Goal: Complete Application Form: Complete application form

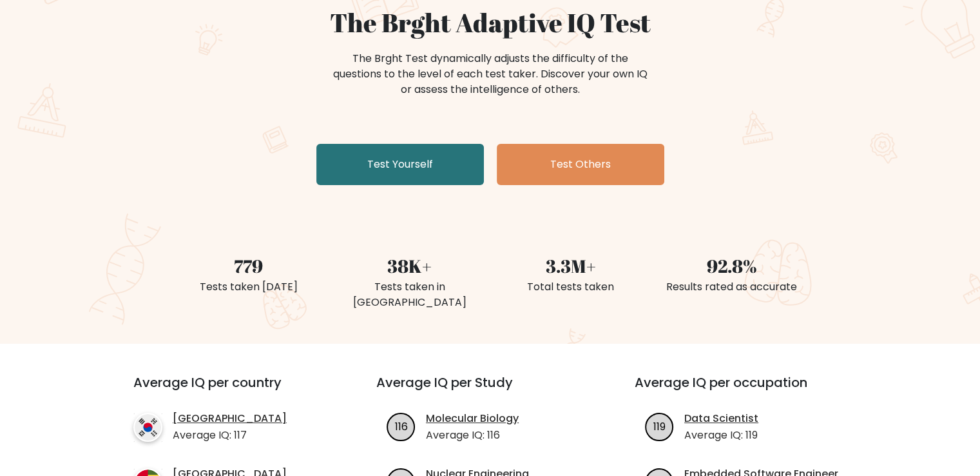
scroll to position [129, 0]
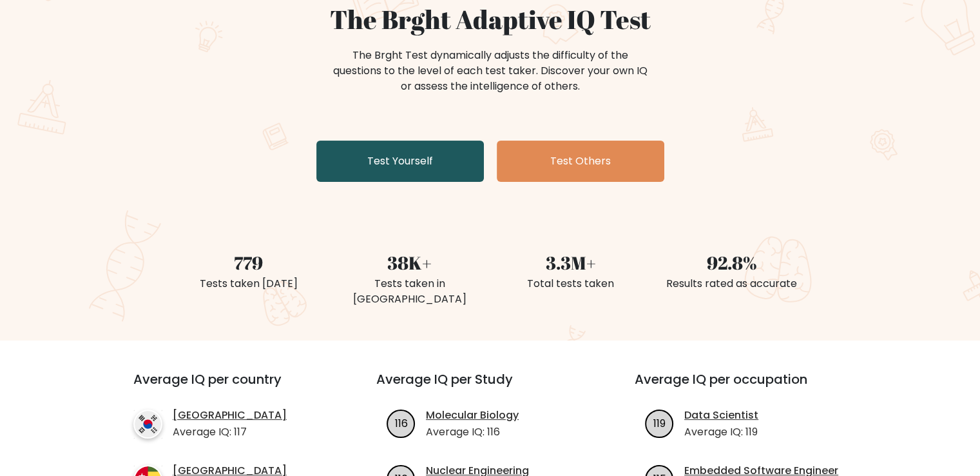
click at [401, 180] on link "Test Yourself" at bounding box center [400, 160] width 168 height 41
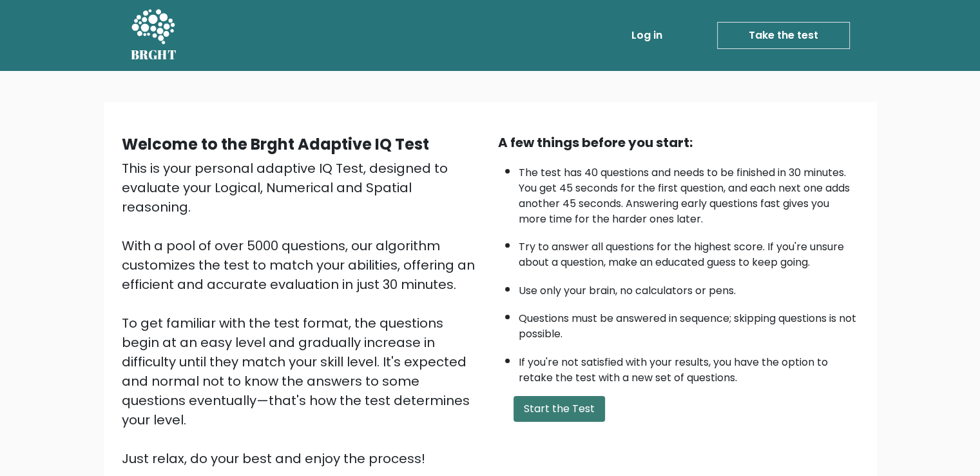
click at [591, 416] on button "Start the Test" at bounding box center [560, 409] width 92 height 26
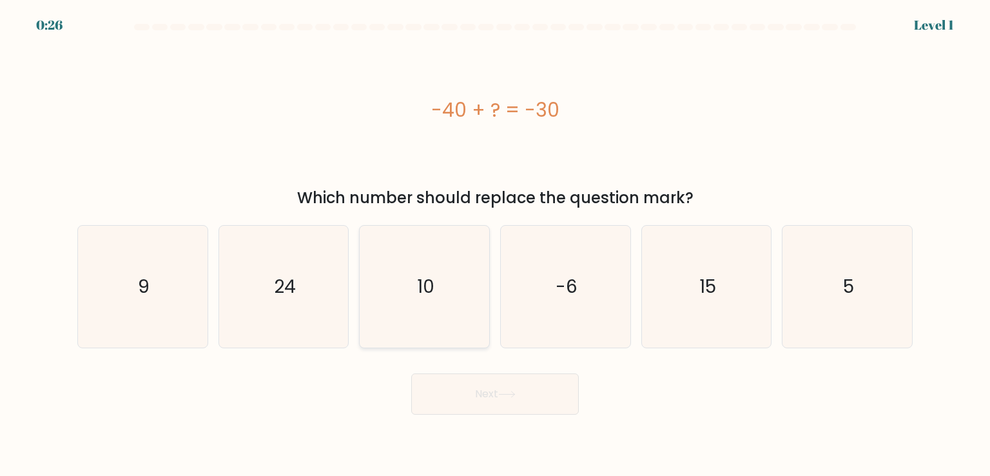
click at [438, 293] on icon "10" at bounding box center [423, 286] width 121 height 121
click at [495, 244] on input "c. 10" at bounding box center [495, 241] width 1 height 6
radio input "true"
click at [520, 396] on button "Next" at bounding box center [495, 393] width 168 height 41
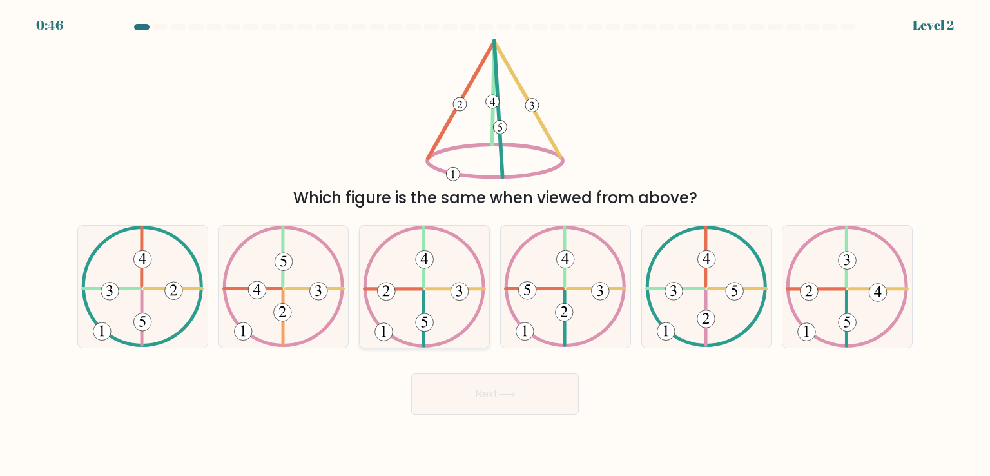
click at [431, 291] on icon at bounding box center [424, 286] width 122 height 121
click at [495, 244] on input "c." at bounding box center [495, 241] width 1 height 6
radio input "true"
click at [481, 414] on body "0:45 Level 2" at bounding box center [495, 238] width 990 height 476
click at [493, 400] on button "Next" at bounding box center [495, 393] width 168 height 41
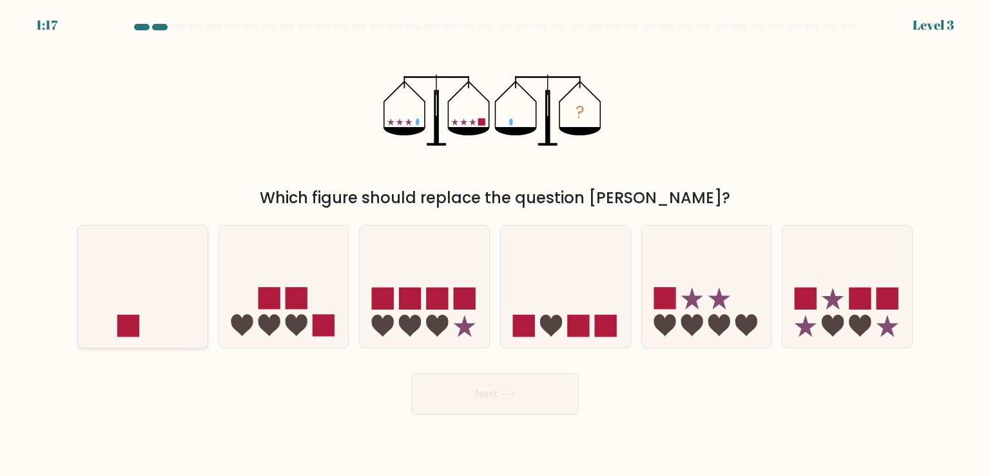
click at [130, 320] on rect at bounding box center [128, 326] width 22 height 22
click at [495, 244] on input "a." at bounding box center [495, 241] width 1 height 6
radio input "true"
click at [534, 393] on button "Next" at bounding box center [495, 393] width 168 height 41
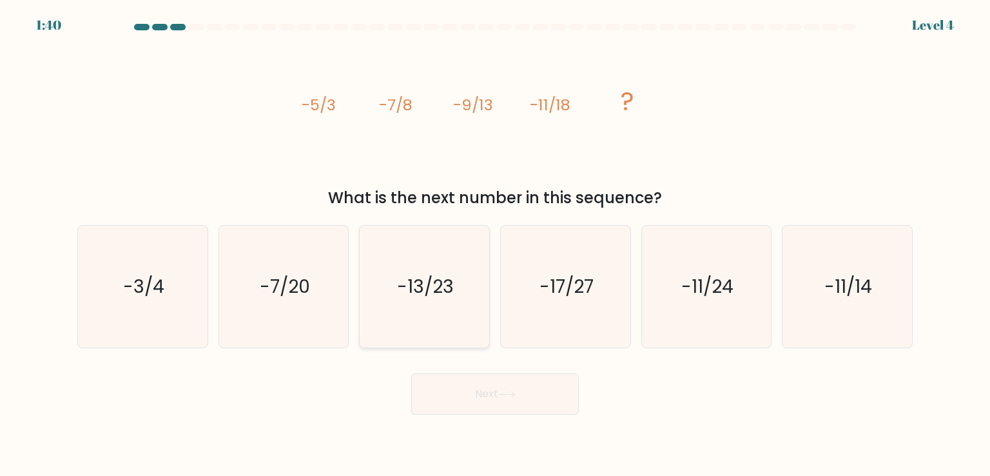
click at [436, 311] on icon "-13/23" at bounding box center [423, 286] width 121 height 121
click at [495, 244] on input "c. -13/23" at bounding box center [495, 241] width 1 height 6
radio input "true"
click at [484, 383] on button "Next" at bounding box center [495, 393] width 168 height 41
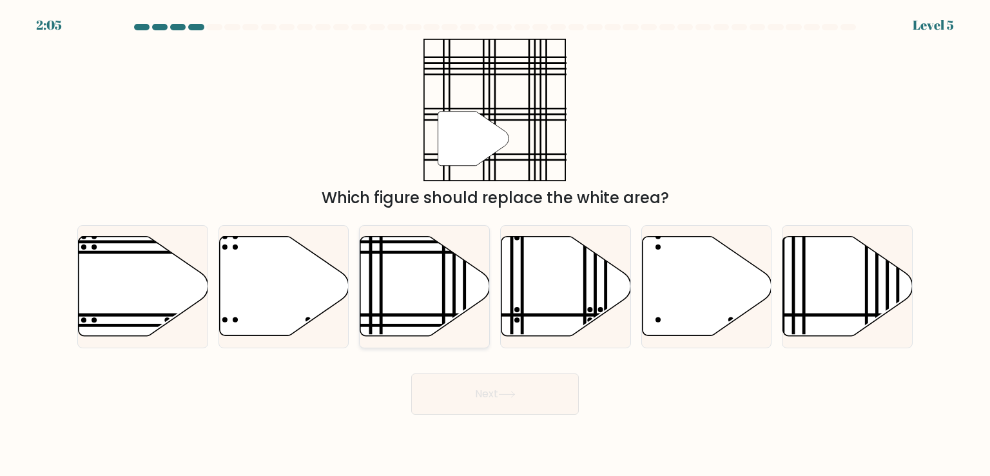
click at [408, 296] on icon at bounding box center [425, 286] width 130 height 99
click at [495, 244] on input "c." at bounding box center [495, 241] width 1 height 6
radio input "true"
click at [451, 385] on button "Next" at bounding box center [495, 393] width 168 height 41
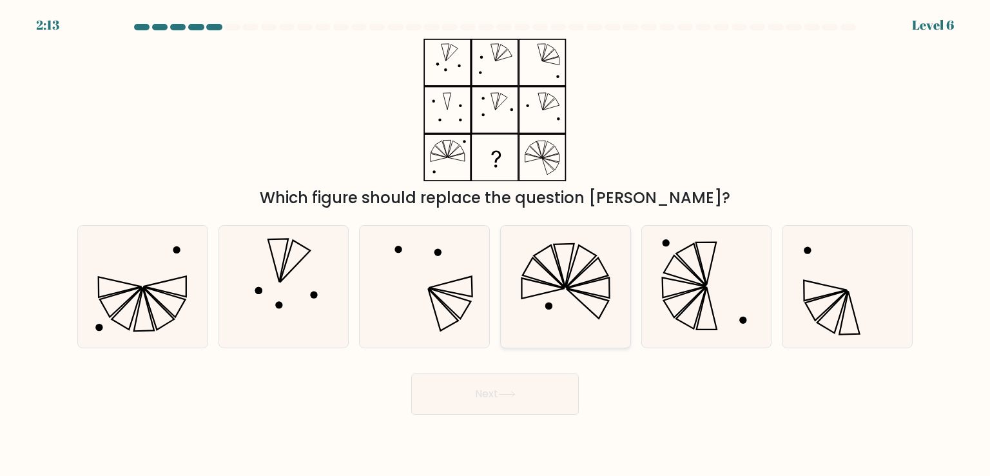
click at [570, 282] on icon at bounding box center [587, 273] width 42 height 30
click at [496, 244] on input "d." at bounding box center [495, 241] width 1 height 6
radio input "true"
click at [688, 290] on icon at bounding box center [683, 288] width 43 height 20
click at [496, 244] on input "e." at bounding box center [495, 241] width 1 height 6
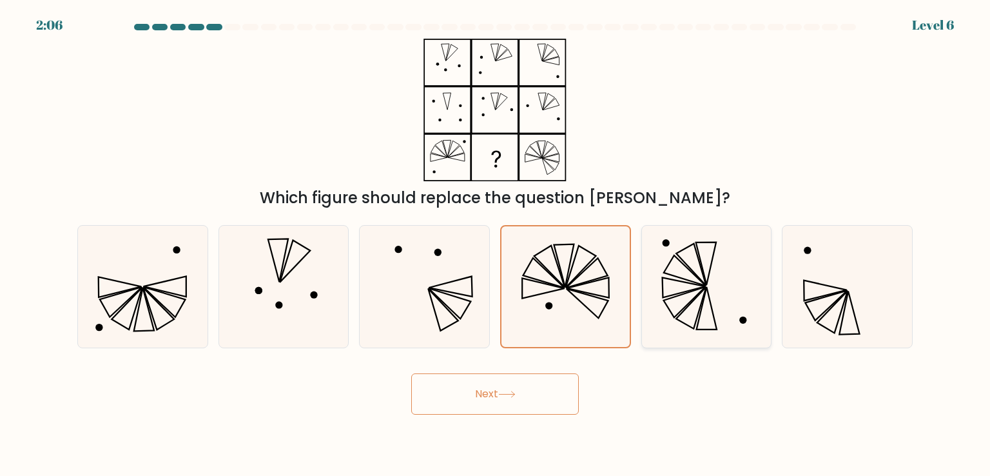
radio input "true"
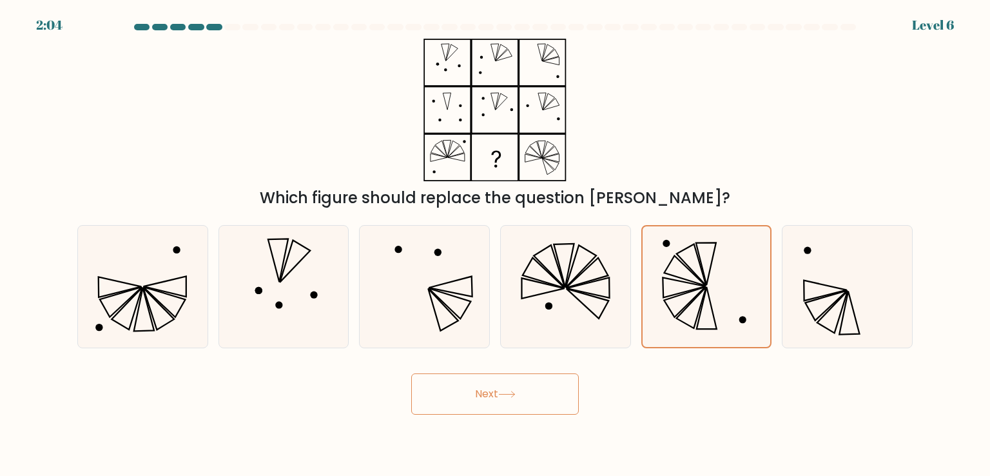
click at [464, 413] on button "Next" at bounding box center [495, 393] width 168 height 41
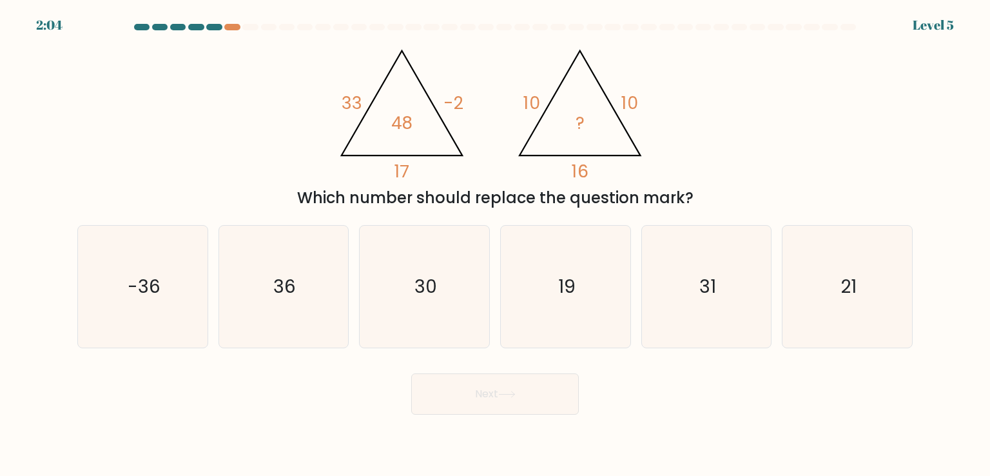
click at [472, 395] on button "Next" at bounding box center [495, 393] width 168 height 41
click at [761, 144] on div "@import url('https://fonts.googleapis.com/css?family=Abril+Fatface:400,100,100i…" at bounding box center [495, 124] width 851 height 171
click at [291, 300] on icon "36" at bounding box center [283, 286] width 121 height 121
click at [495, 244] on input "b. 36" at bounding box center [495, 241] width 1 height 6
radio input "true"
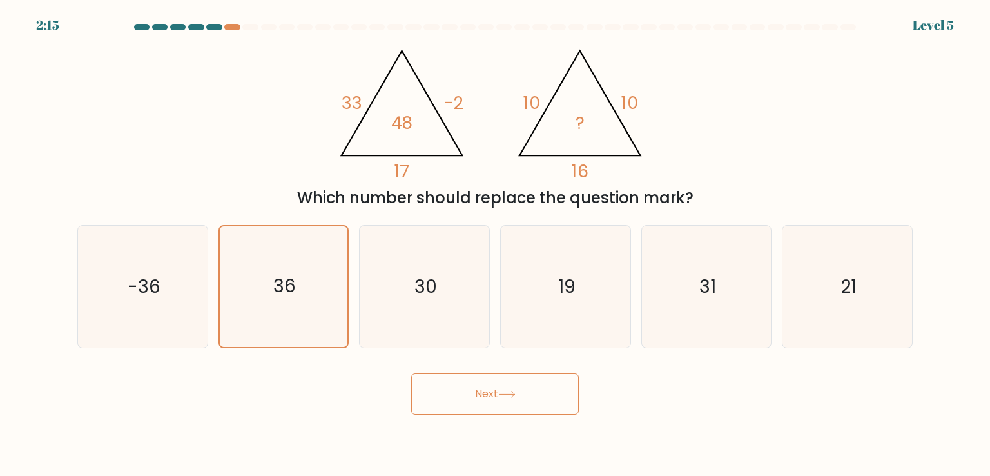
click at [496, 394] on button "Next" at bounding box center [495, 393] width 168 height 41
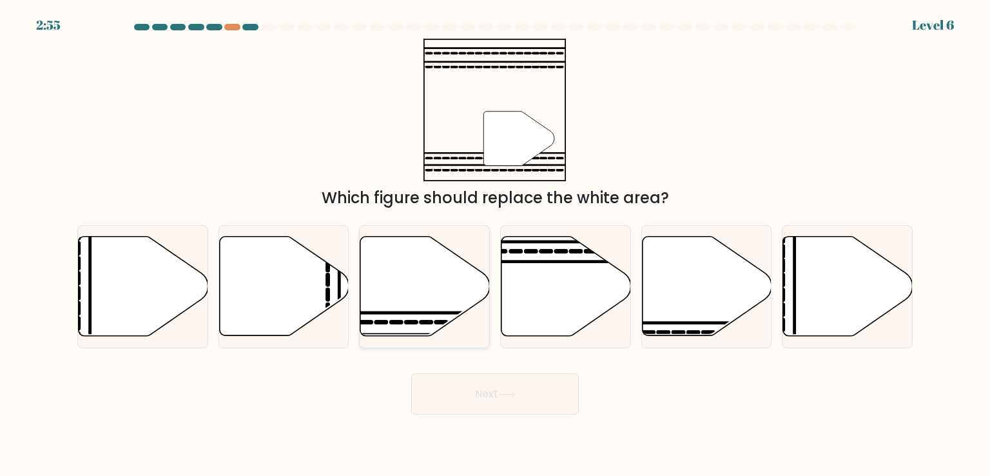
click at [399, 307] on icon at bounding box center [425, 286] width 130 height 99
click at [495, 244] on input "c." at bounding box center [495, 241] width 1 height 6
radio input "true"
click at [478, 395] on button "Next" at bounding box center [495, 393] width 168 height 41
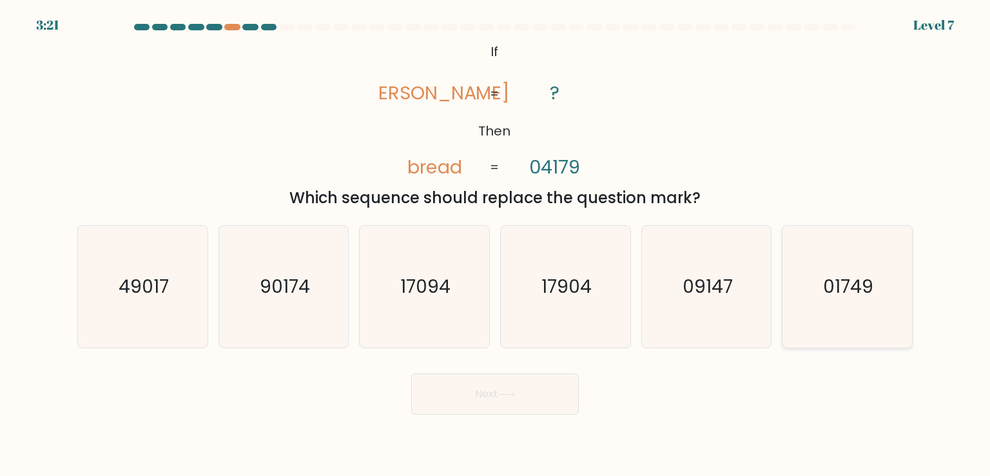
click at [841, 314] on icon "01749" at bounding box center [846, 286] width 121 height 121
click at [496, 244] on input "f. 01749" at bounding box center [495, 241] width 1 height 6
radio input "true"
click at [527, 385] on button "Next" at bounding box center [495, 393] width 168 height 41
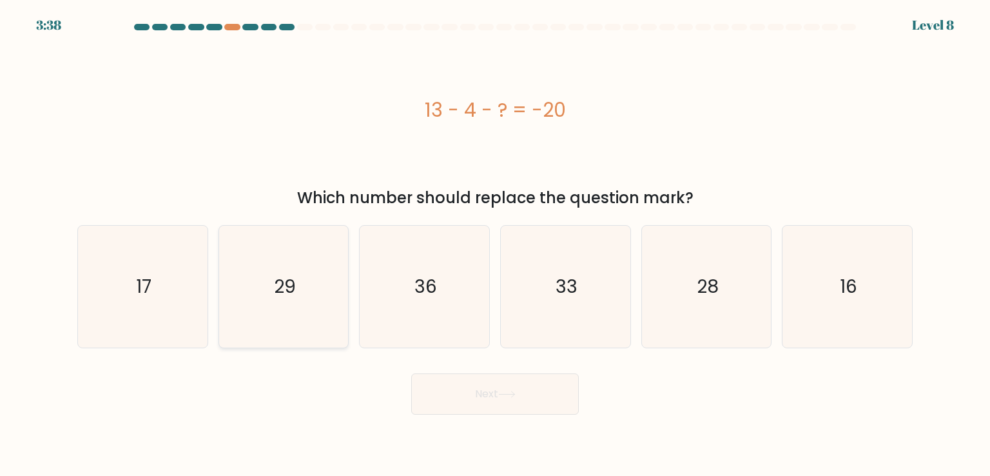
click at [294, 286] on text "29" at bounding box center [285, 286] width 22 height 26
click at [495, 244] on input "b. 29" at bounding box center [495, 241] width 1 height 6
radio input "true"
click at [456, 394] on button "Next" at bounding box center [495, 393] width 168 height 41
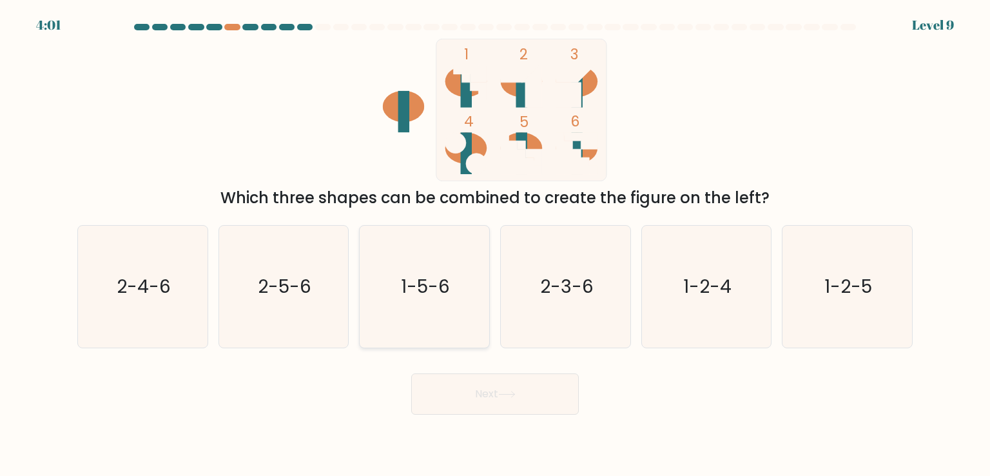
click at [441, 300] on icon "1-5-6" at bounding box center [423, 286] width 121 height 121
click at [495, 244] on input "c. 1-5-6" at bounding box center [495, 241] width 1 height 6
radio input "true"
click at [471, 390] on button "Next" at bounding box center [495, 393] width 168 height 41
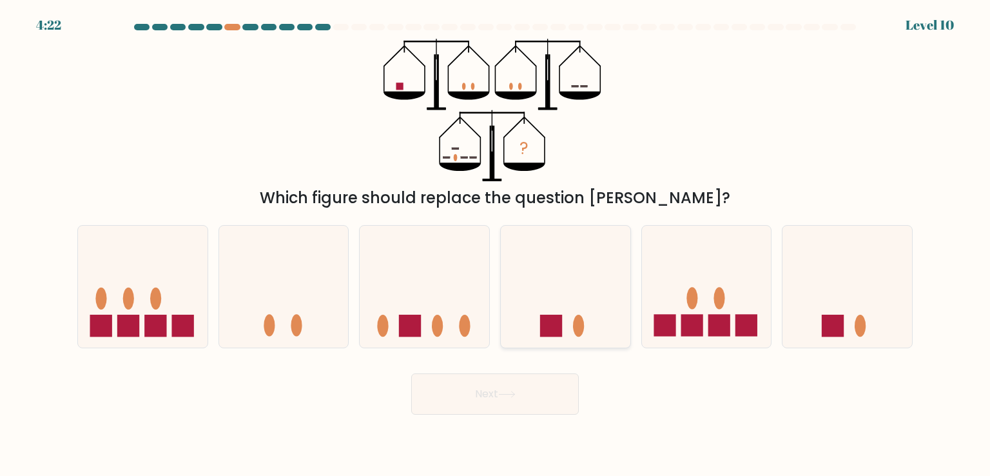
click at [554, 305] on icon at bounding box center [566, 286] width 130 height 107
click at [496, 244] on input "d." at bounding box center [495, 241] width 1 height 6
radio input "true"
click at [503, 408] on button "Next" at bounding box center [495, 393] width 168 height 41
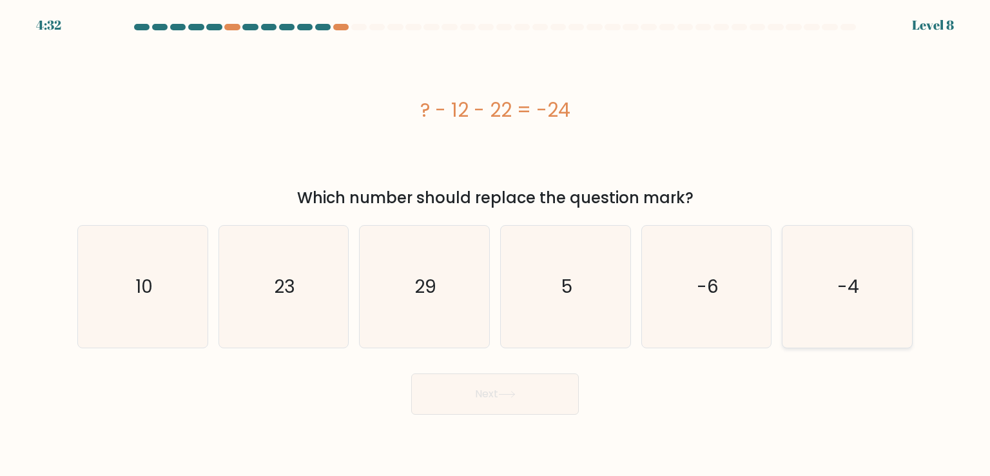
click at [826, 289] on icon "-4" at bounding box center [846, 286] width 121 height 121
click at [496, 244] on input "f. -4" at bounding box center [495, 241] width 1 height 6
radio input "true"
click at [99, 260] on icon "10" at bounding box center [142, 286] width 121 height 121
click at [495, 244] on input "a. 10" at bounding box center [495, 241] width 1 height 6
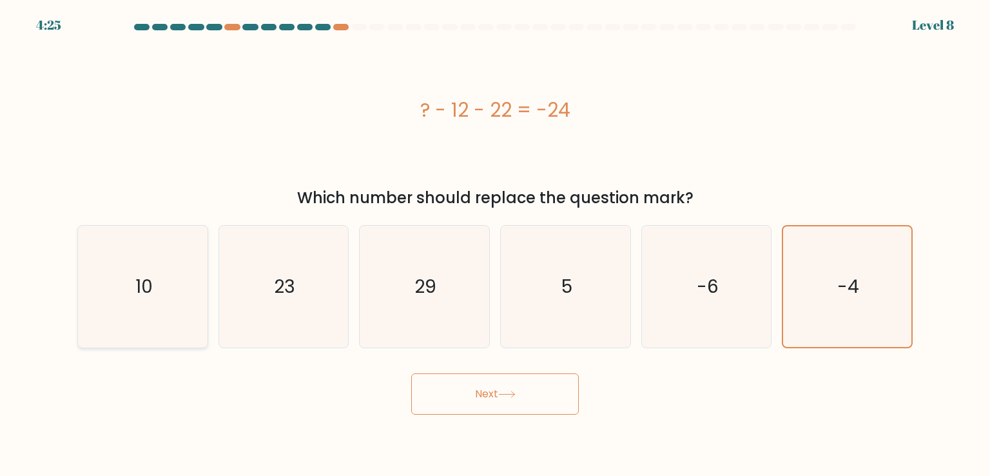
radio input "true"
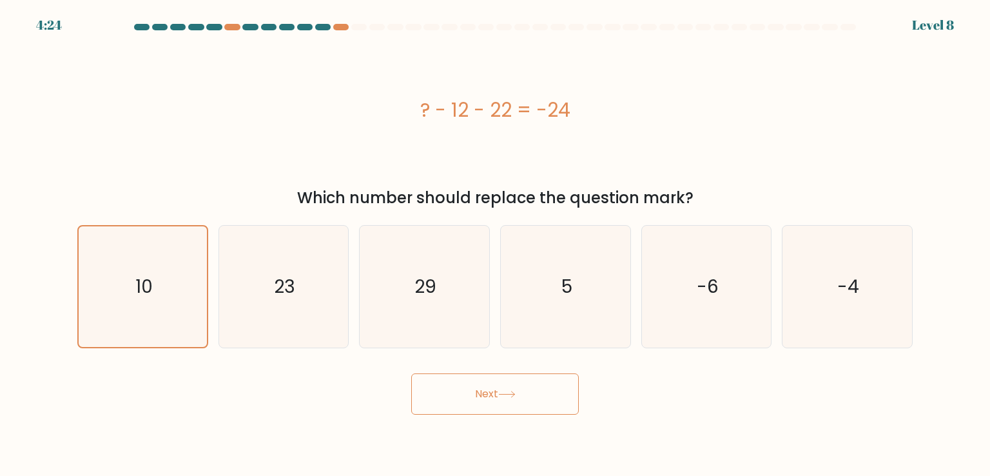
click at [467, 376] on button "Next" at bounding box center [495, 393] width 168 height 41
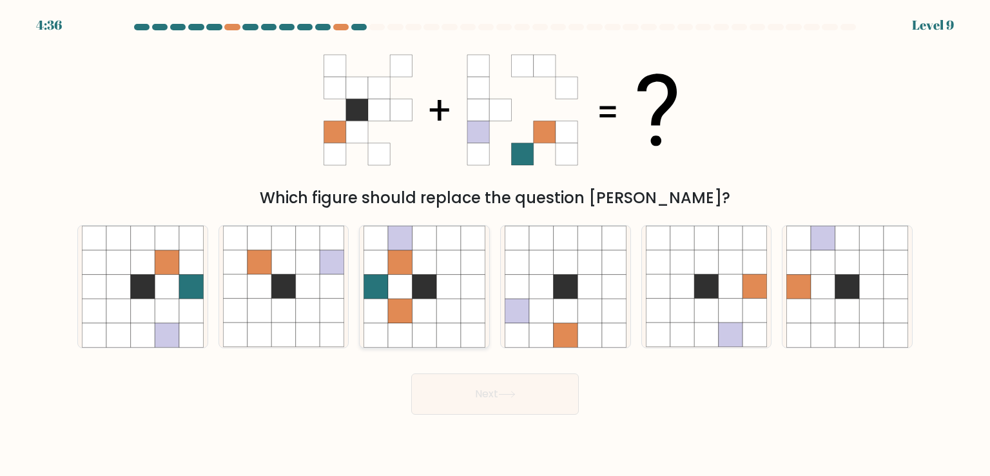
click at [451, 267] on icon at bounding box center [448, 262] width 24 height 24
click at [495, 244] on input "c." at bounding box center [495, 241] width 1 height 6
radio input "true"
click at [461, 398] on button "Next" at bounding box center [495, 393] width 168 height 41
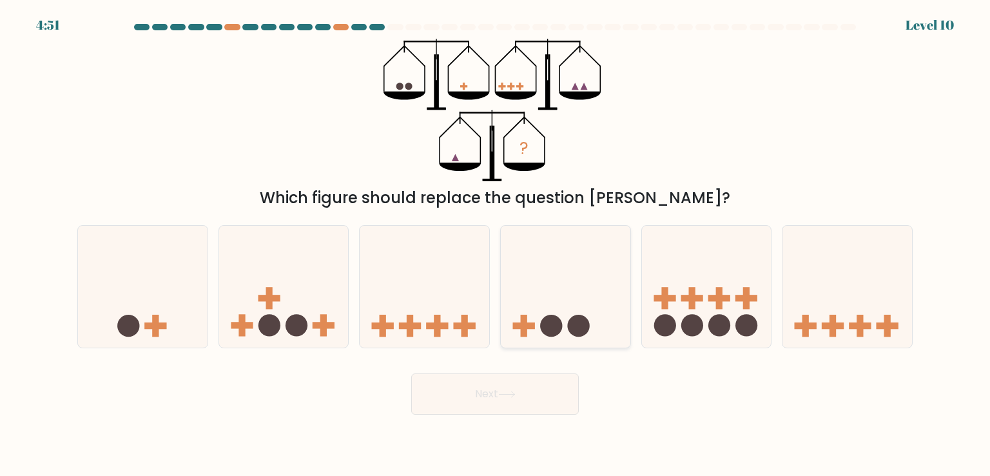
click at [601, 270] on icon at bounding box center [566, 286] width 130 height 107
click at [496, 244] on input "d." at bounding box center [495, 241] width 1 height 6
radio input "true"
click at [489, 398] on button "Next" at bounding box center [495, 393] width 168 height 41
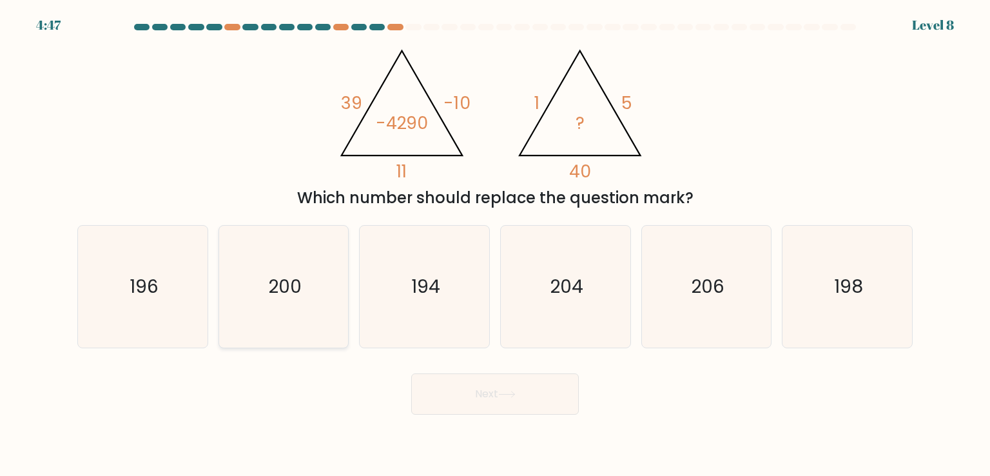
click at [297, 309] on icon "200" at bounding box center [283, 286] width 121 height 121
click at [495, 244] on input "b. 200" at bounding box center [495, 241] width 1 height 6
radio input "true"
click at [513, 402] on button "Next" at bounding box center [495, 393] width 168 height 41
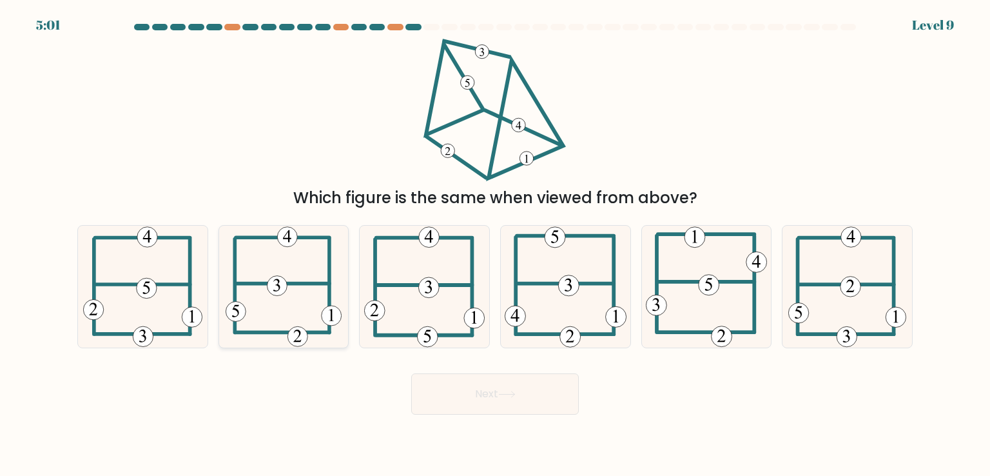
click at [294, 273] on icon at bounding box center [284, 286] width 117 height 121
click at [495, 244] on input "b." at bounding box center [495, 241] width 1 height 6
radio input "true"
click at [527, 391] on button "Next" at bounding box center [495, 393] width 168 height 41
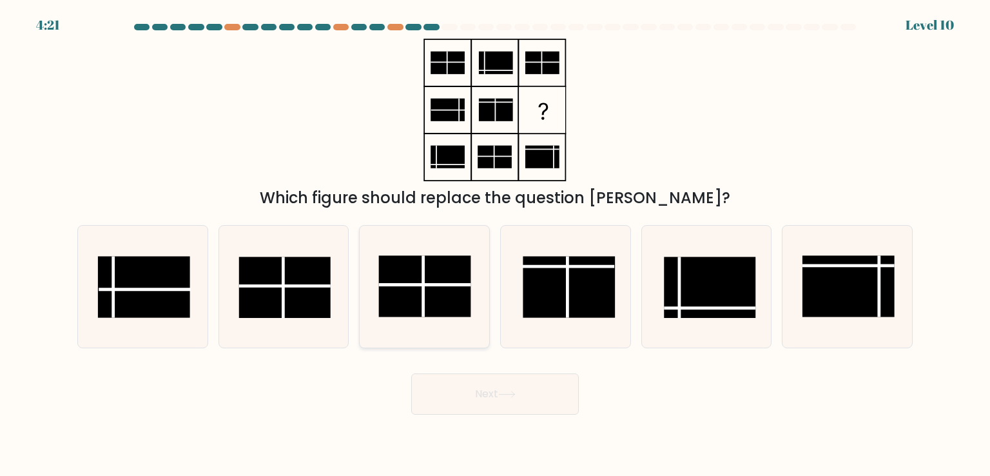
click at [437, 256] on rect at bounding box center [425, 286] width 92 height 61
click at [495, 244] on input "c." at bounding box center [495, 241] width 1 height 6
radio input "true"
click at [537, 396] on button "Next" at bounding box center [495, 393] width 168 height 41
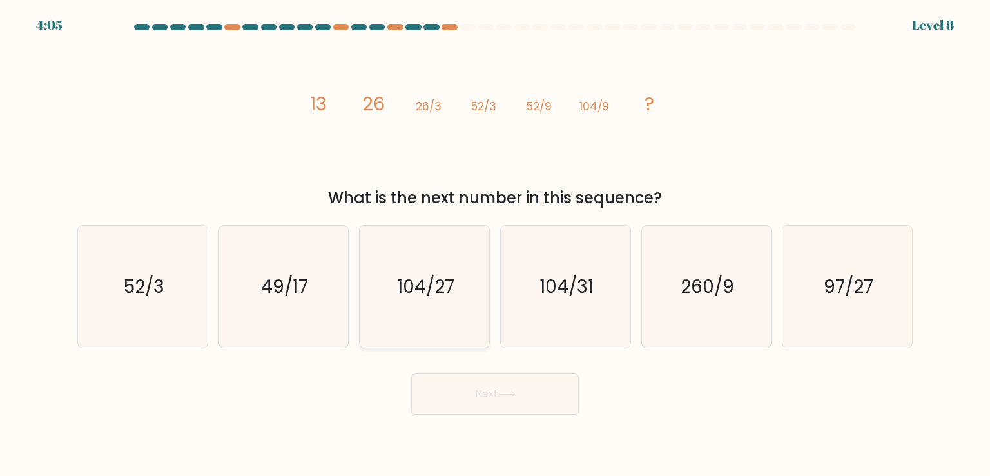
click at [423, 316] on icon "104/27" at bounding box center [423, 286] width 121 height 121
click at [495, 244] on input "c. 104/27" at bounding box center [495, 241] width 1 height 6
radio input "true"
click at [489, 396] on button "Next" at bounding box center [495, 393] width 168 height 41
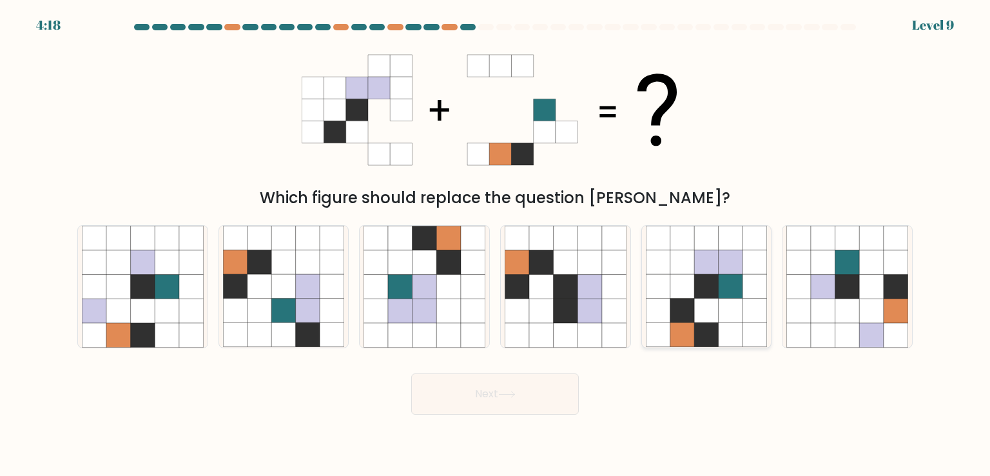
click at [741, 305] on icon at bounding box center [731, 310] width 24 height 24
click at [496, 244] on input "e." at bounding box center [495, 241] width 1 height 6
radio input "true"
click at [494, 389] on button "Next" at bounding box center [495, 393] width 168 height 41
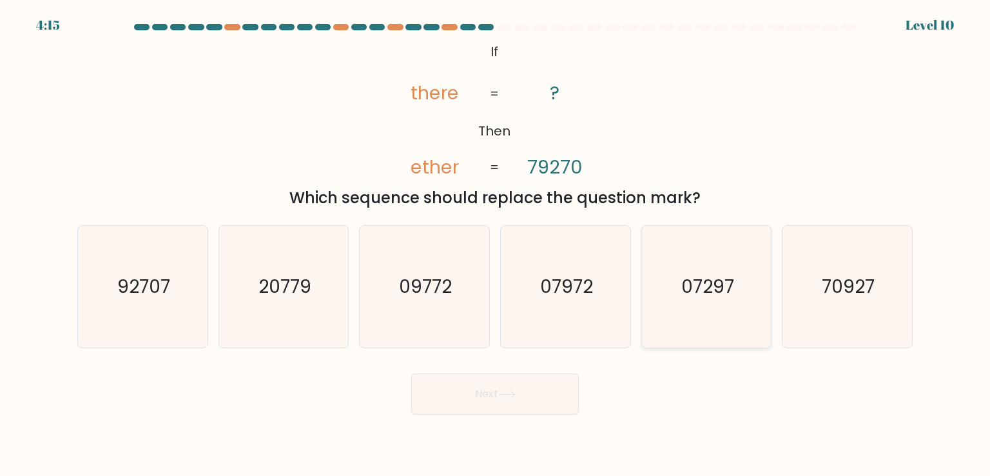
click at [705, 298] on text "07297" at bounding box center [707, 286] width 53 height 26
click at [496, 244] on input "e. 07297" at bounding box center [495, 241] width 1 height 6
radio input "true"
click at [516, 400] on button "Next" at bounding box center [495, 393] width 168 height 41
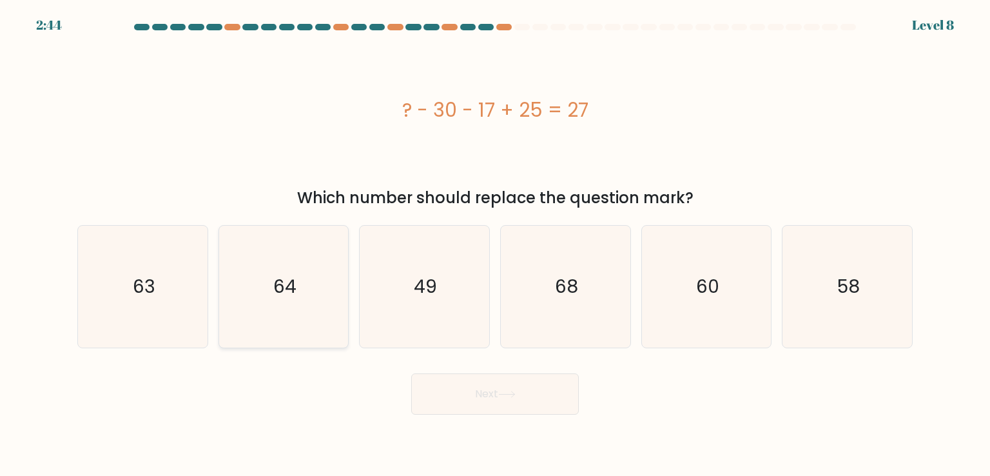
click at [310, 274] on icon "64" at bounding box center [283, 286] width 121 height 121
click at [495, 244] on input "b. 64" at bounding box center [495, 241] width 1 height 6
radio input "true"
click at [495, 411] on button "Next" at bounding box center [495, 393] width 168 height 41
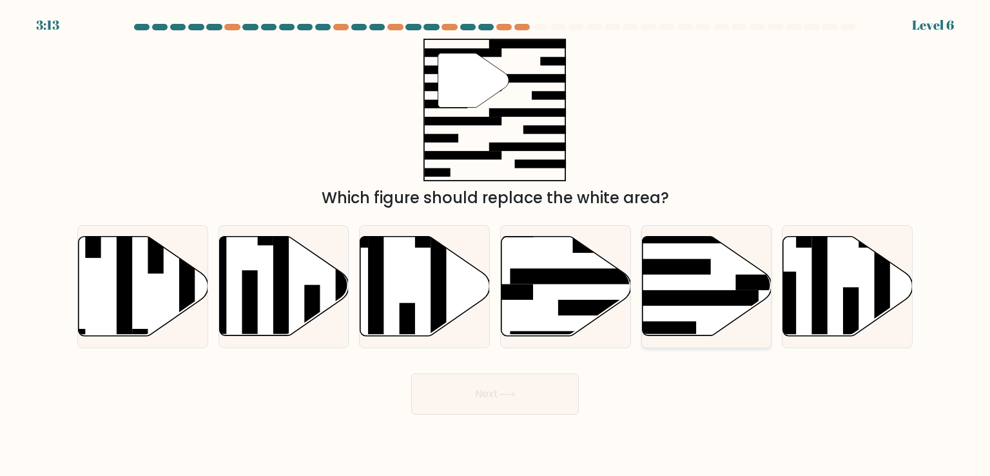
click at [697, 273] on rect at bounding box center [664, 266] width 94 height 15
click at [496, 244] on input "e." at bounding box center [495, 241] width 1 height 6
radio input "true"
click at [516, 392] on icon at bounding box center [506, 394] width 17 height 7
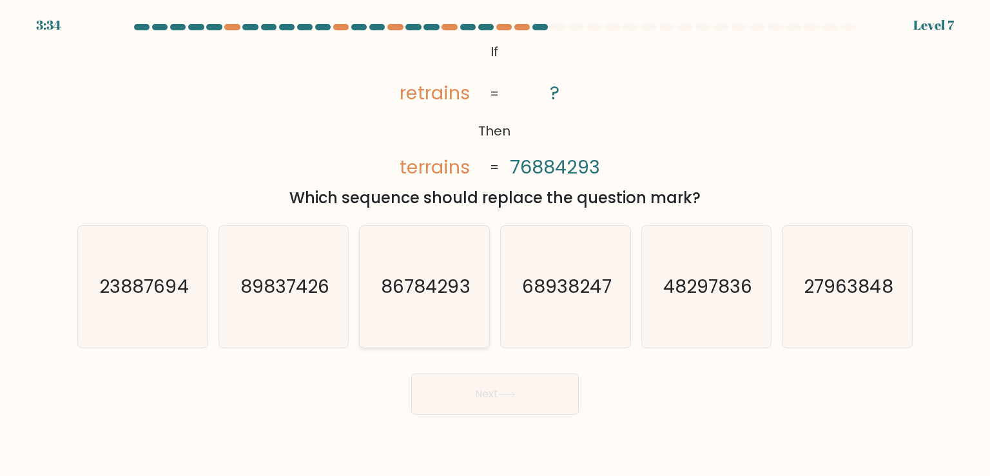
click at [392, 313] on icon "86784293" at bounding box center [423, 286] width 121 height 121
click at [495, 244] on input "c. 86784293" at bounding box center [495, 241] width 1 height 6
radio input "true"
click at [480, 400] on button "Next" at bounding box center [495, 393] width 168 height 41
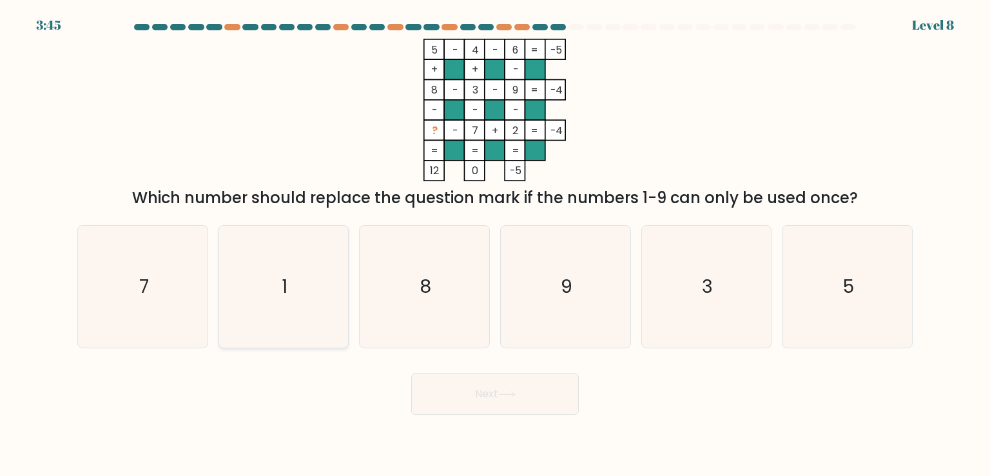
click at [289, 287] on icon "1" at bounding box center [283, 286] width 121 height 121
click at [495, 244] on input "b. 1" at bounding box center [495, 241] width 1 height 6
radio input "true"
click at [498, 387] on button "Next" at bounding box center [495, 393] width 168 height 41
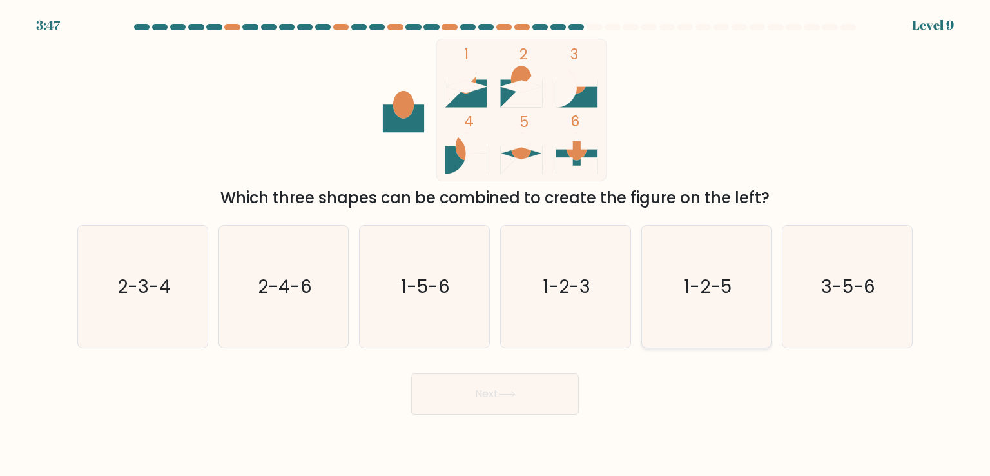
click at [714, 268] on icon "1-2-5" at bounding box center [706, 286] width 121 height 121
click at [496, 244] on input "e. 1-2-5" at bounding box center [495, 241] width 1 height 6
radio input "true"
click at [516, 401] on button "Next" at bounding box center [495, 393] width 168 height 41
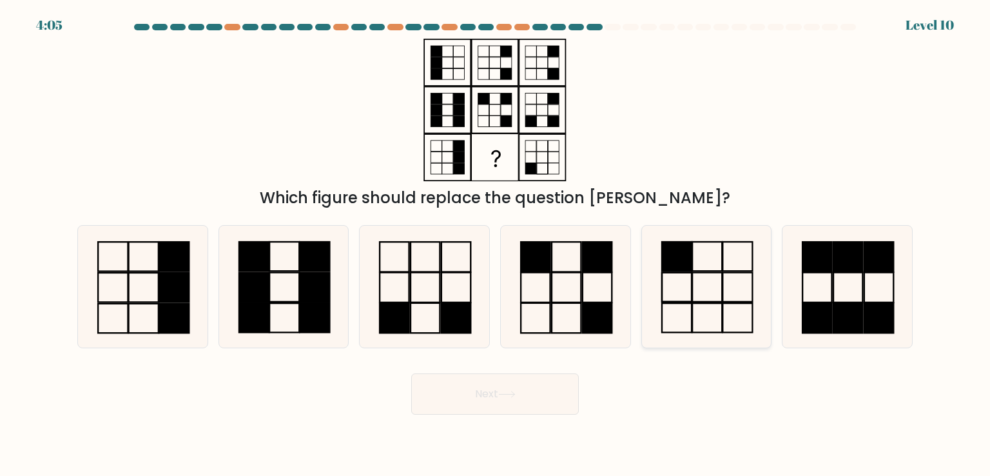
click at [698, 262] on icon at bounding box center [706, 286] width 121 height 121
click at [496, 244] on input "e." at bounding box center [495, 241] width 1 height 6
radio input "true"
click at [516, 392] on icon at bounding box center [506, 394] width 17 height 7
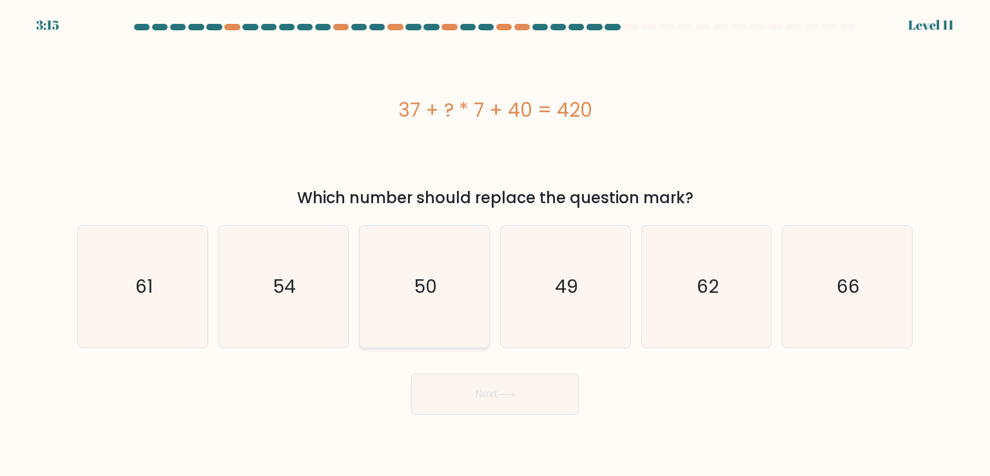
click at [447, 295] on icon "50" at bounding box center [423, 286] width 121 height 121
click at [495, 244] on input "c. 50" at bounding box center [495, 241] width 1 height 6
radio input "true"
click at [562, 395] on button "Next" at bounding box center [495, 393] width 168 height 41
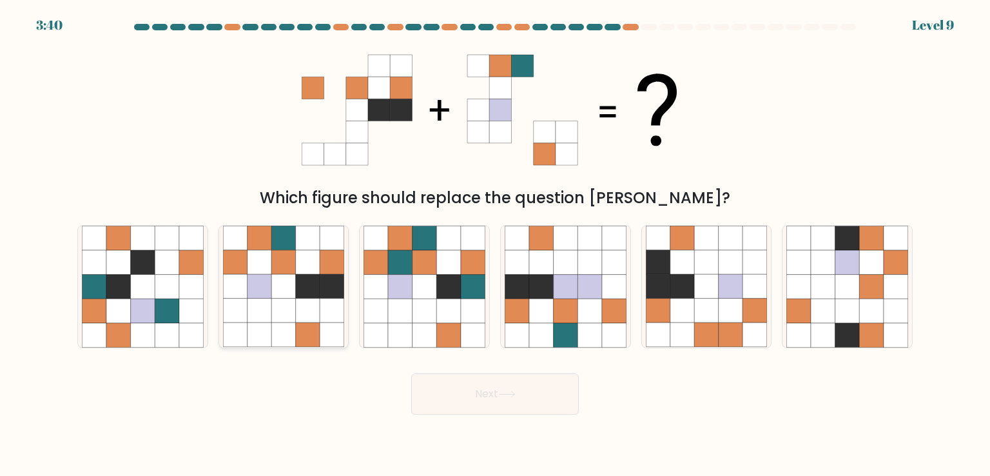
click at [327, 278] on icon at bounding box center [332, 287] width 24 height 24
click at [495, 244] on input "b." at bounding box center [495, 241] width 1 height 6
radio input "true"
click at [543, 392] on button "Next" at bounding box center [495, 393] width 168 height 41
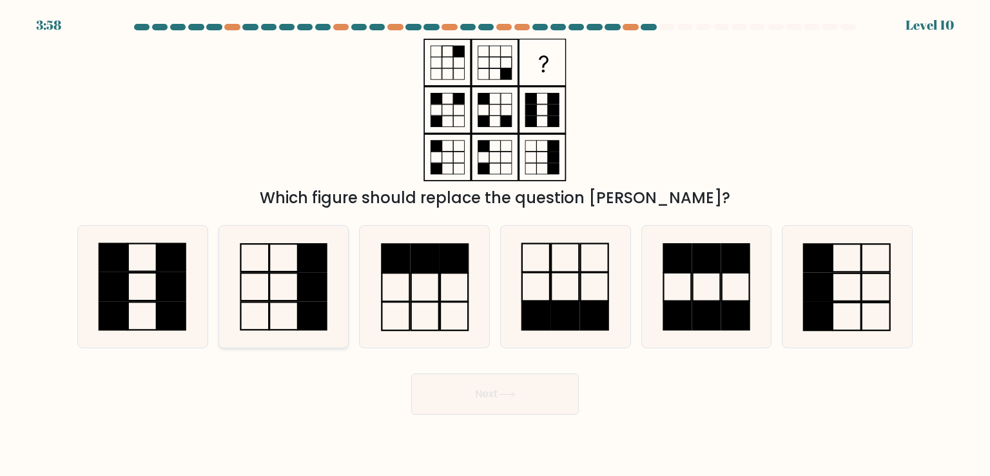
click at [286, 304] on icon at bounding box center [283, 286] width 121 height 121
click at [495, 244] on input "b." at bounding box center [495, 241] width 1 height 6
radio input "true"
click at [469, 405] on button "Next" at bounding box center [495, 393] width 168 height 41
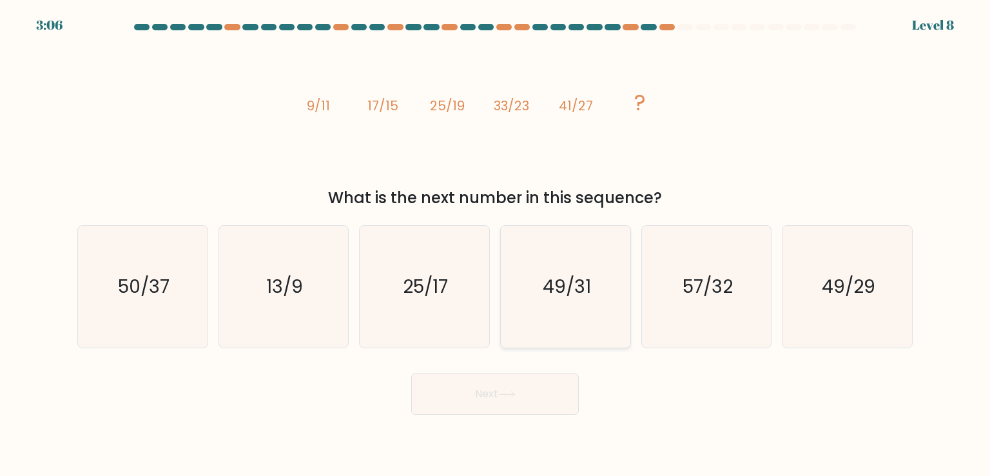
click at [553, 280] on text "49/31" at bounding box center [567, 286] width 48 height 26
click at [496, 244] on input "d. 49/31" at bounding box center [495, 241] width 1 height 6
radio input "true"
click at [647, 162] on icon "image/svg+xml 9/11 17/15 25/19 33/23 41/27 ?" at bounding box center [495, 110] width 387 height 142
click at [500, 375] on button "Next" at bounding box center [495, 393] width 168 height 41
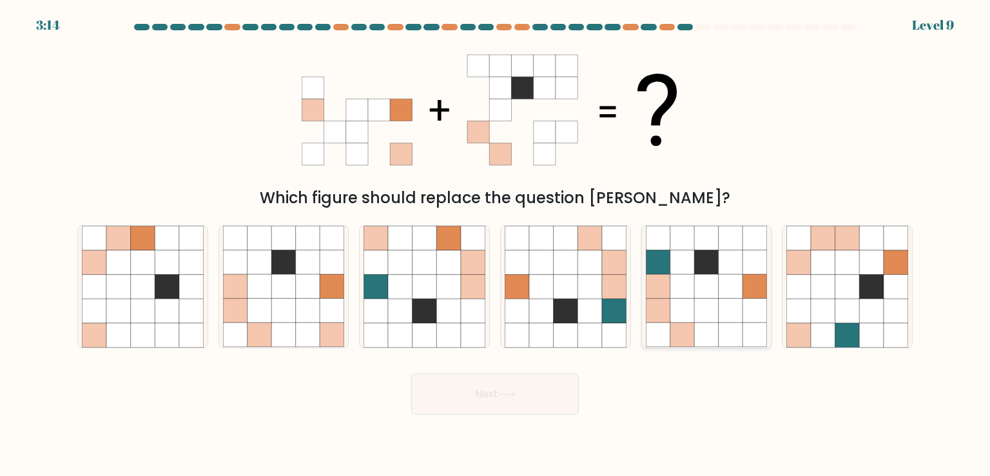
click at [735, 315] on icon at bounding box center [731, 310] width 24 height 24
click at [496, 244] on input "e." at bounding box center [495, 241] width 1 height 6
radio input "true"
click at [510, 391] on icon at bounding box center [506, 394] width 17 height 7
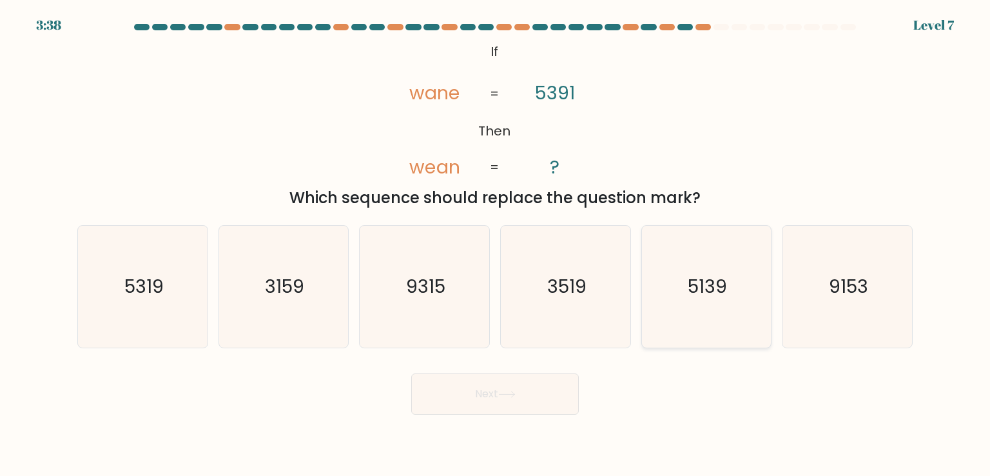
click at [705, 318] on icon "5139" at bounding box center [706, 286] width 121 height 121
click at [496, 244] on input "e. 5139" at bounding box center [495, 241] width 1 height 6
radio input "true"
click at [521, 403] on button "Next" at bounding box center [495, 393] width 168 height 41
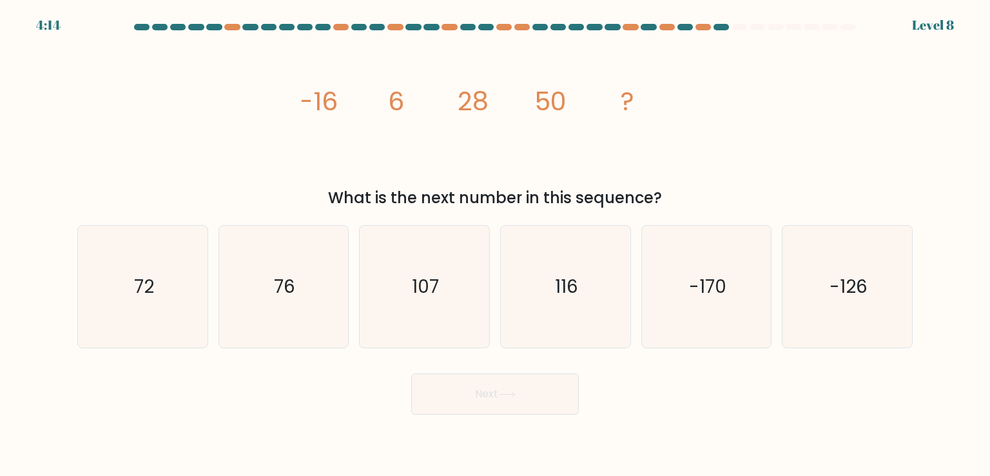
drag, startPoint x: 399, startPoint y: 106, endPoint x: 320, endPoint y: 130, distance: 82.6
click at [320, 130] on icon "image/svg+xml -16 6 28 50 ?" at bounding box center [495, 110] width 387 height 142
click at [170, 300] on icon "72" at bounding box center [142, 286] width 121 height 121
click at [495, 244] on input "a. 72" at bounding box center [495, 241] width 1 height 6
radio input "true"
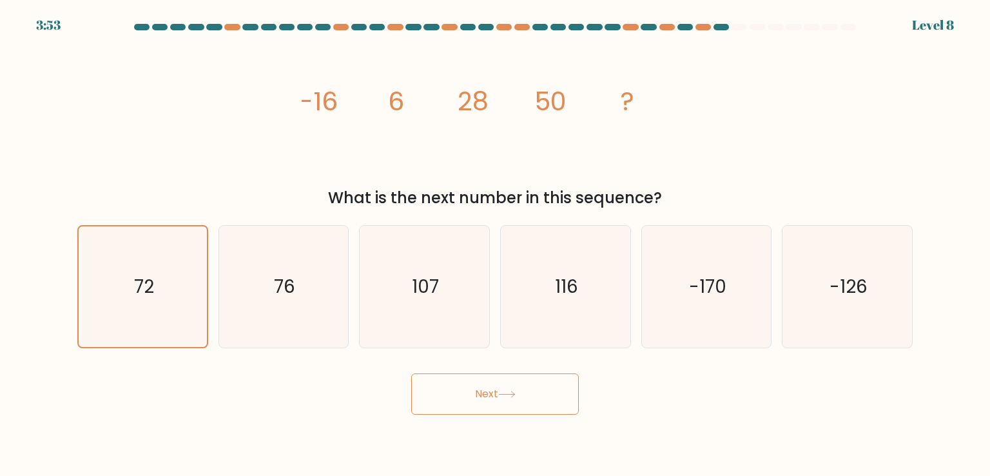
click at [545, 402] on button "Next" at bounding box center [495, 393] width 168 height 41
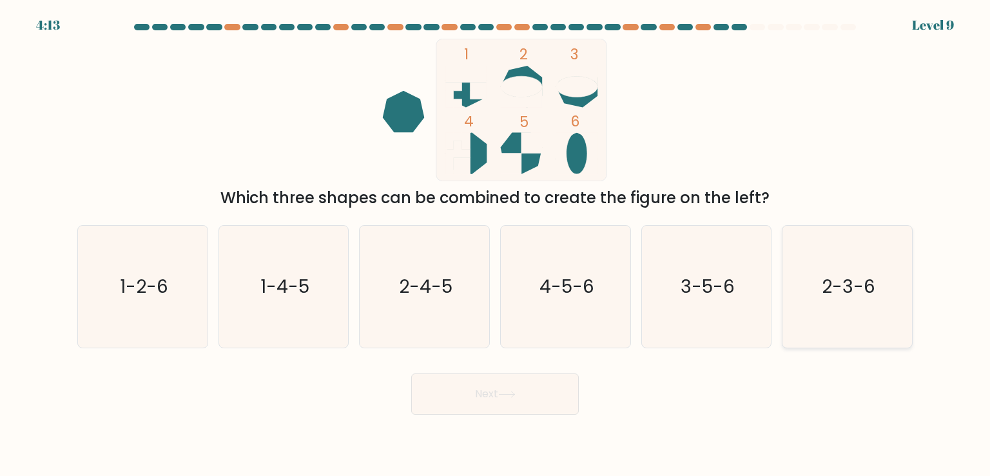
click at [851, 293] on text "2-3-6" at bounding box center [848, 286] width 53 height 26
click at [496, 244] on input "f. 2-3-6" at bounding box center [495, 241] width 1 height 6
radio input "true"
click at [471, 392] on button "Next" at bounding box center [495, 393] width 168 height 41
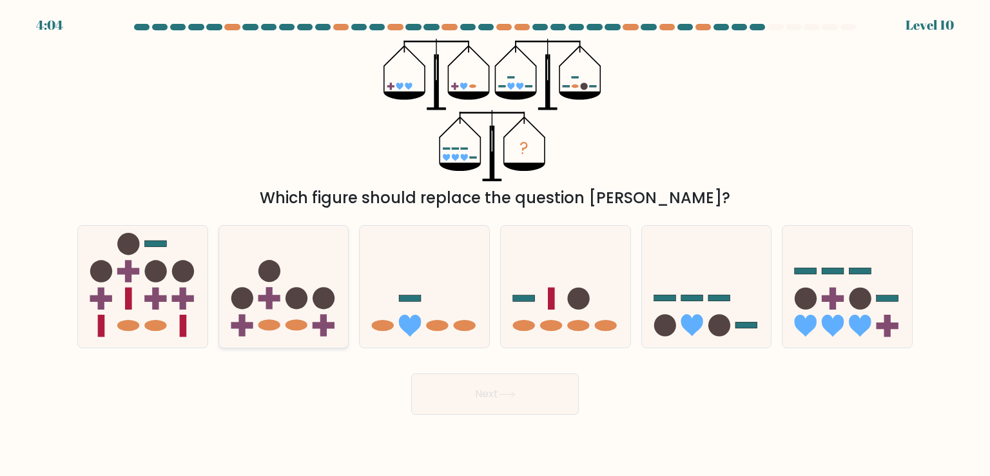
click at [311, 335] on icon at bounding box center [284, 286] width 130 height 107
click at [495, 244] on input "b." at bounding box center [495, 241] width 1 height 6
radio input "true"
click at [556, 394] on button "Next" at bounding box center [495, 393] width 168 height 41
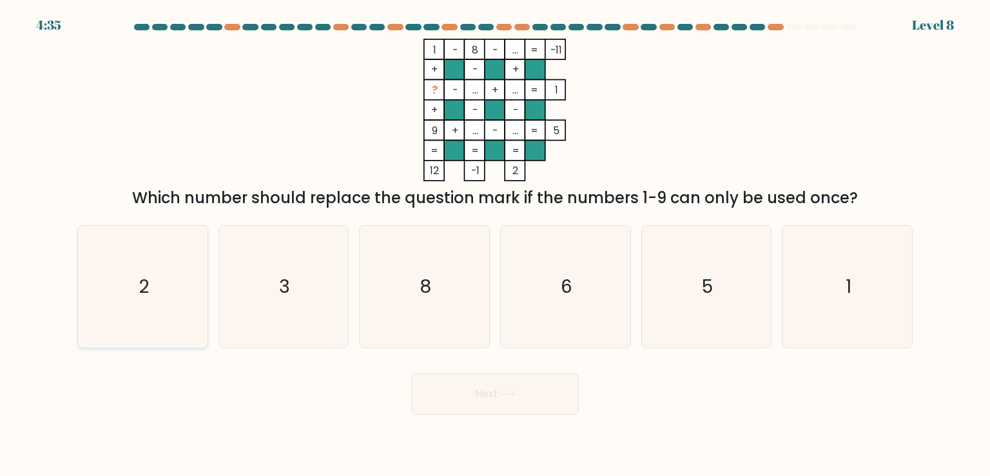
click at [139, 279] on text "2" at bounding box center [144, 286] width 10 height 26
click at [495, 244] on input "a. 2" at bounding box center [495, 241] width 1 height 6
radio input "true"
click at [496, 391] on button "Next" at bounding box center [495, 393] width 168 height 41
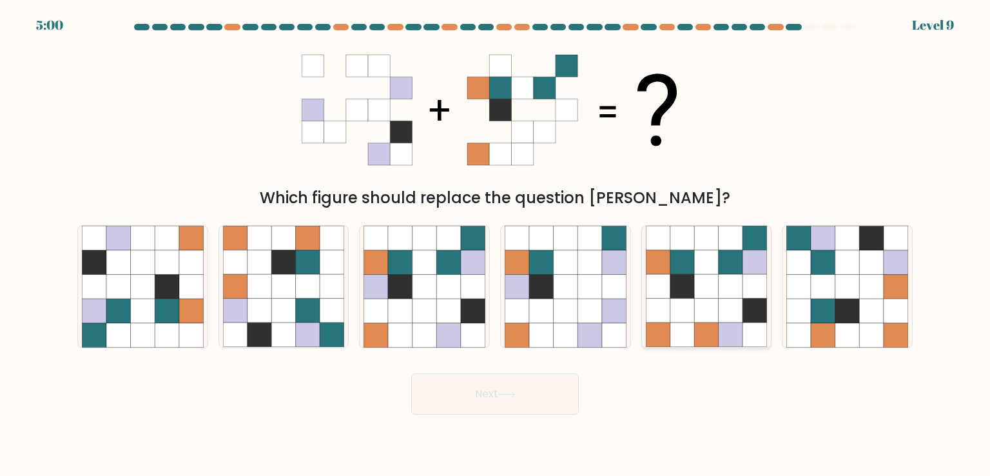
click at [710, 275] on icon at bounding box center [706, 287] width 24 height 24
click at [496, 244] on input "e." at bounding box center [495, 241] width 1 height 6
radio input "true"
click at [500, 407] on button "Next" at bounding box center [495, 393] width 168 height 41
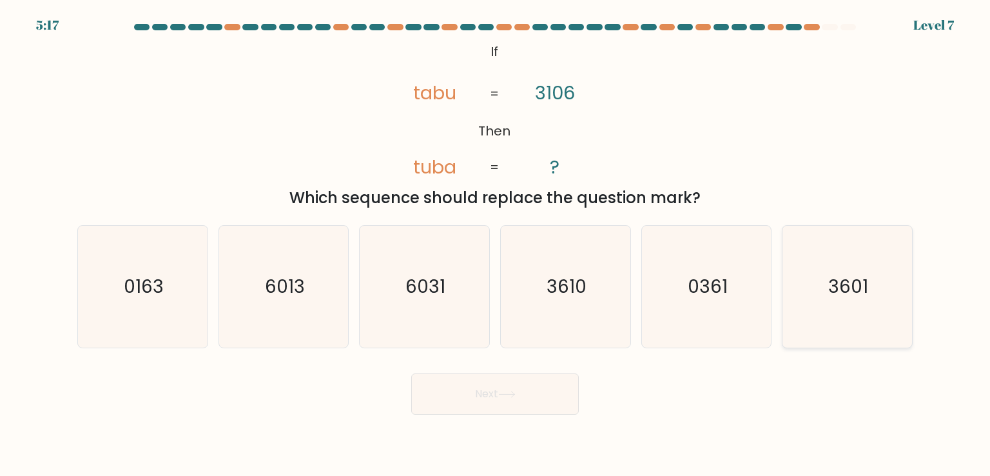
click at [855, 309] on icon "3601" at bounding box center [846, 286] width 121 height 121
click at [496, 244] on input "f. 3601" at bounding box center [495, 241] width 1 height 6
radio input "true"
click at [503, 394] on icon at bounding box center [506, 394] width 15 height 6
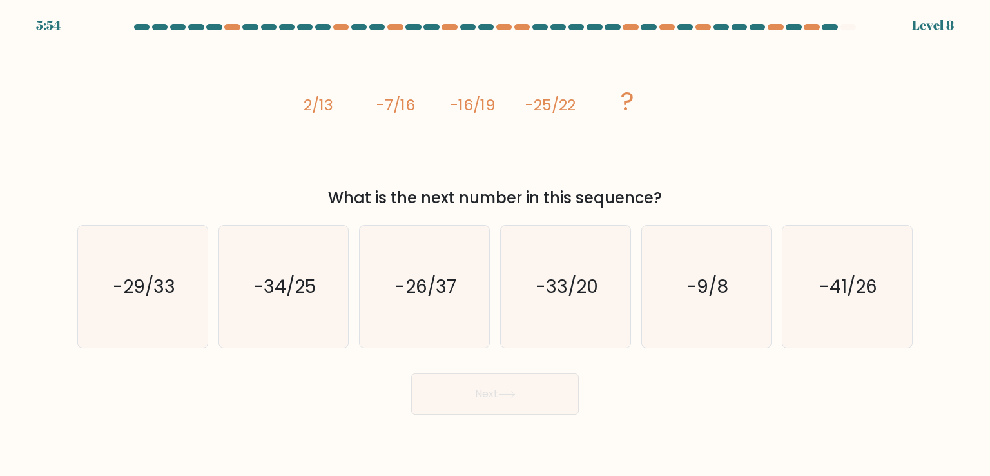
click at [507, 409] on button "Next" at bounding box center [495, 393] width 168 height 41
click at [759, 137] on div "image/svg+xml 2/13 -7/16 -16/19 -25/22 ? What is the next number in this sequen…" at bounding box center [495, 124] width 851 height 171
click at [296, 295] on text "-34/25" at bounding box center [284, 286] width 63 height 26
click at [495, 244] on input "b. -34/25" at bounding box center [495, 241] width 1 height 6
radio input "true"
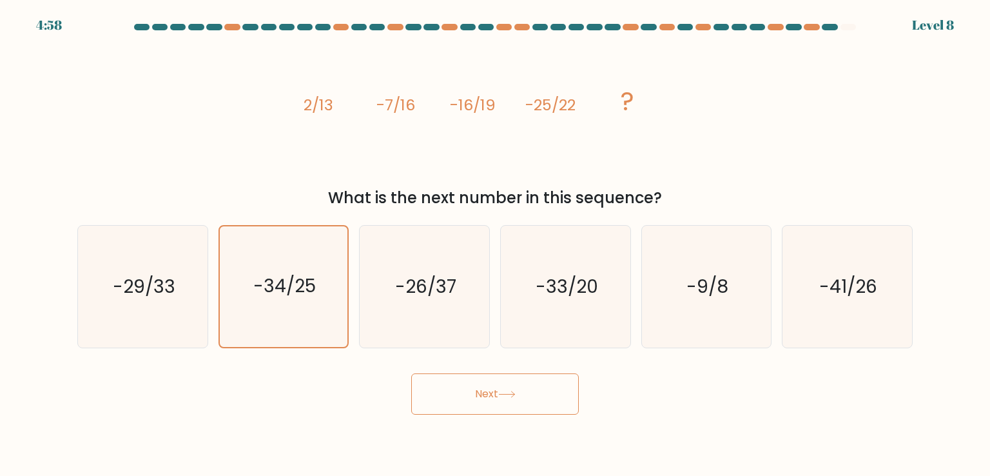
click at [525, 402] on button "Next" at bounding box center [495, 393] width 168 height 41
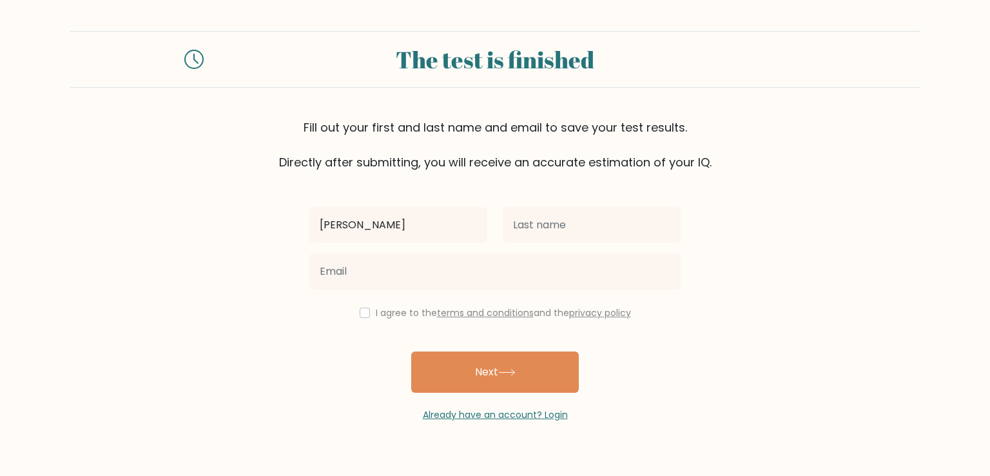
type input "effie"
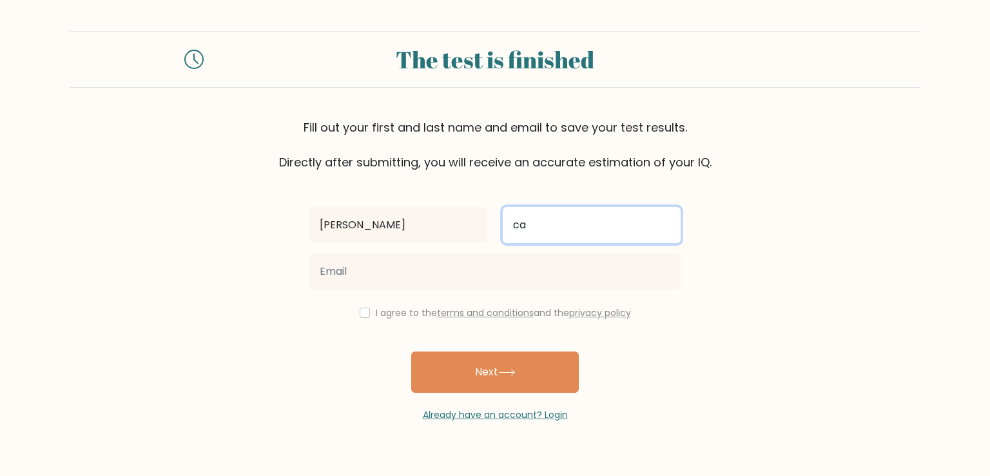
type input "c"
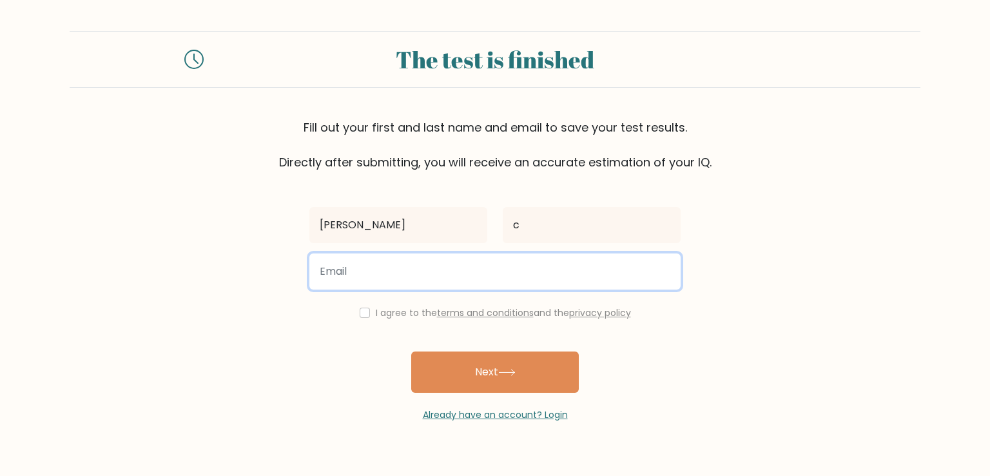
click at [570, 271] on input "email" at bounding box center [494, 271] width 371 height 36
type input "vivialthegoodsith@gmail.com"
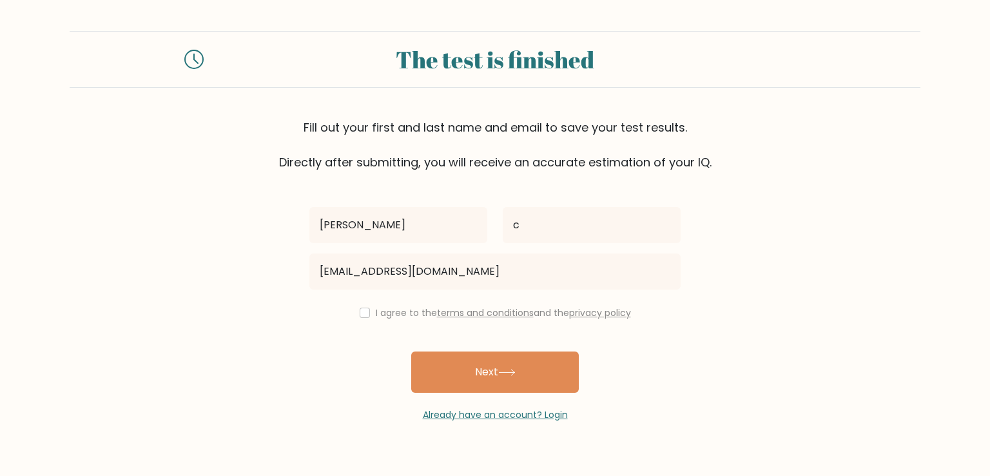
click at [370, 314] on div "I agree to the terms and conditions and the privacy policy" at bounding box center [495, 312] width 387 height 15
click at [356, 312] on div "I agree to the terms and conditions and the privacy policy" at bounding box center [495, 312] width 387 height 15
click at [363, 313] on input "checkbox" at bounding box center [365, 312] width 10 height 10
checkbox input "true"
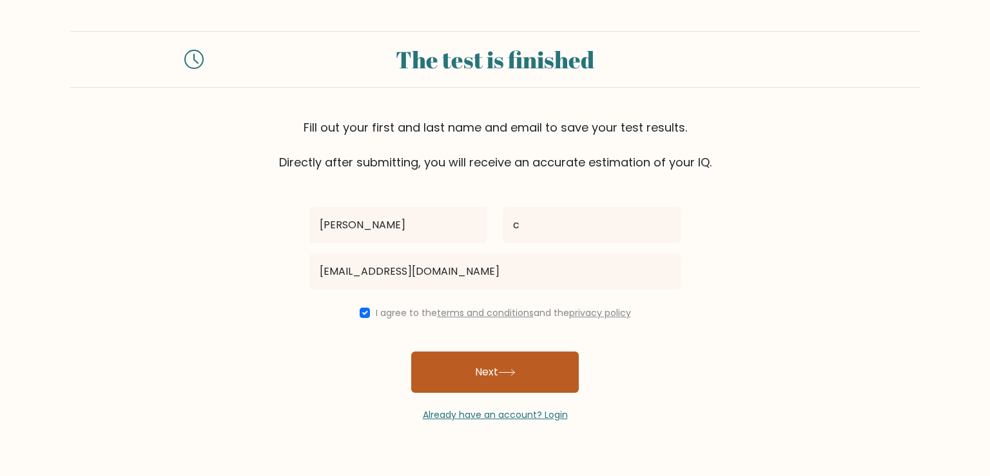
click at [489, 384] on button "Next" at bounding box center [495, 371] width 168 height 41
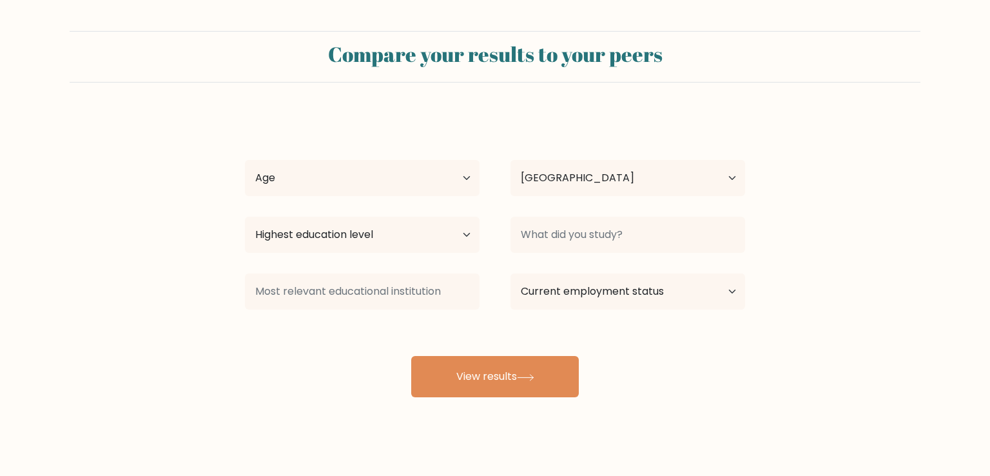
select select "BR"
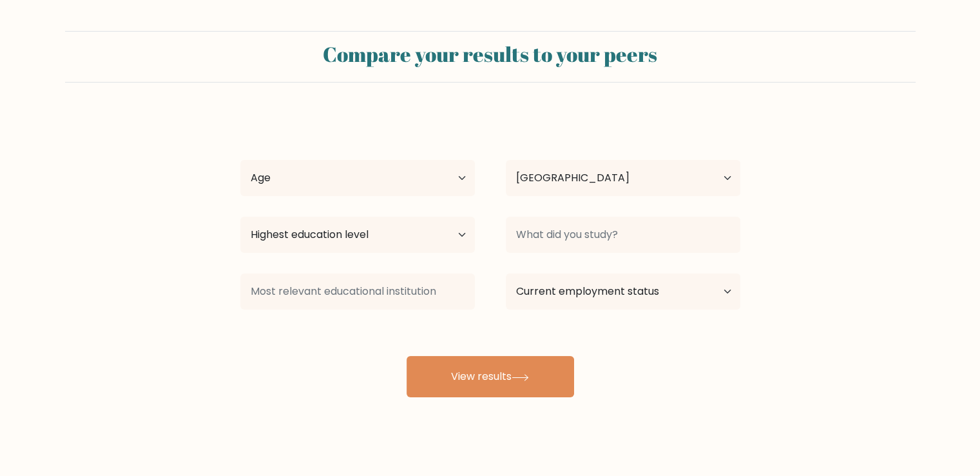
click at [344, 158] on div "Age Under [DEMOGRAPHIC_DATA] [DEMOGRAPHIC_DATA] [DEMOGRAPHIC_DATA] [DEMOGRAPHIC…" at bounding box center [358, 178] width 266 height 46
click at [344, 189] on select "Age Under 18 years old 18-24 years old 25-34 years old 35-44 years old 45-54 ye…" at bounding box center [357, 178] width 235 height 36
select select "25_34"
click at [240, 160] on select "Age Under 18 years old 18-24 years old 25-34 years old 35-44 years old 45-54 ye…" at bounding box center [357, 178] width 235 height 36
click at [436, 246] on select "Highest education level No schooling Primary Lower Secondary Upper Secondary Oc…" at bounding box center [357, 235] width 235 height 36
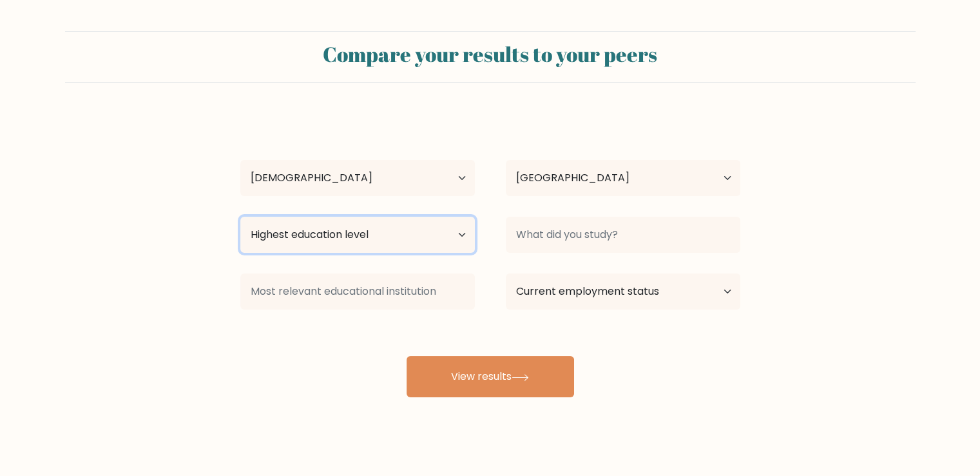
select select "occupation_specific"
click at [240, 217] on select "Highest education level No schooling Primary Lower Secondary Upper Secondary Oc…" at bounding box center [357, 235] width 235 height 36
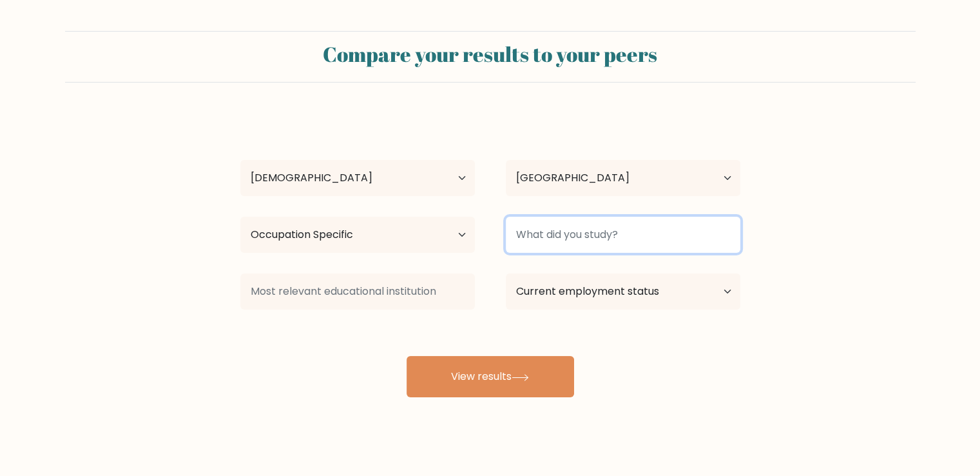
click at [549, 238] on input at bounding box center [623, 235] width 235 height 36
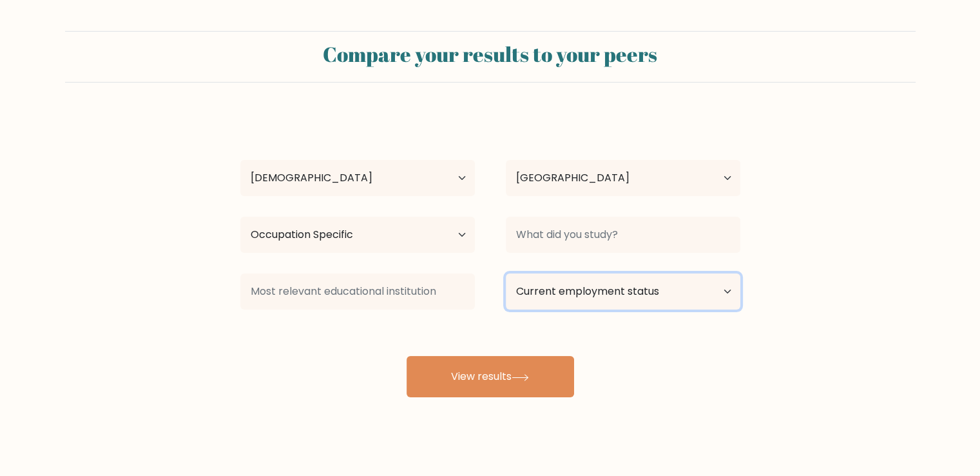
click at [580, 302] on select "Current employment status Employed Student Retired Other / prefer not to answer" at bounding box center [623, 291] width 235 height 36
select select "employed"
click at [506, 273] on select "Current employment status Employed Student Retired Other / prefer not to answer" at bounding box center [623, 291] width 235 height 36
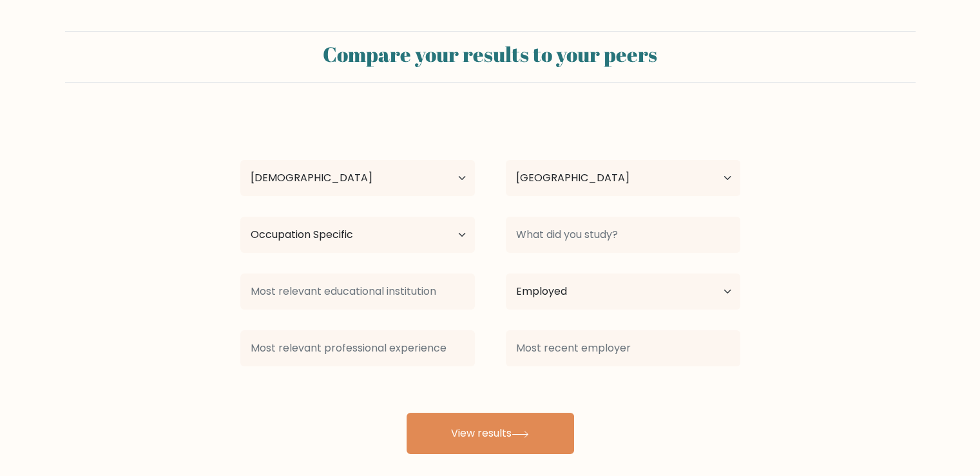
click at [501, 400] on div "effie c Age Under 18 years old 18-24 years old 25-34 years old 35-44 years old …" at bounding box center [491, 283] width 516 height 340
click at [712, 425] on div "effie c Age Under 18 years old 18-24 years old 25-34 years old 35-44 years old …" at bounding box center [491, 283] width 516 height 340
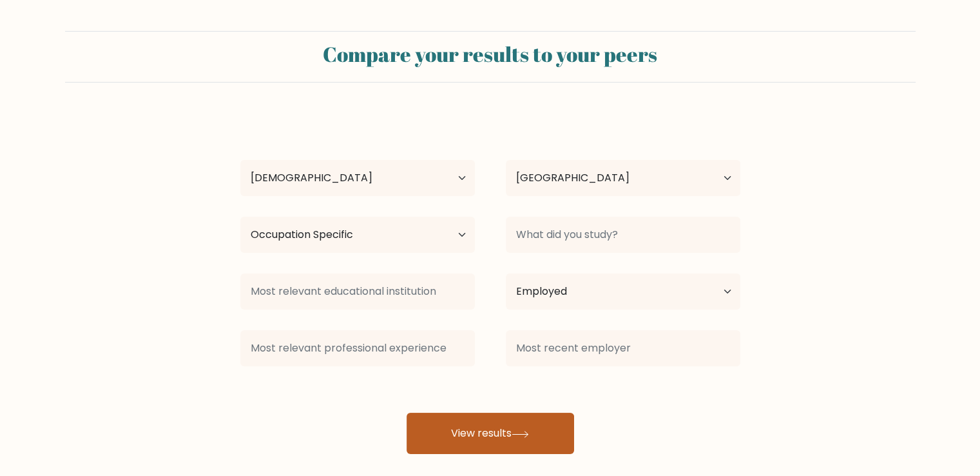
click at [460, 441] on button "View results" at bounding box center [491, 432] width 168 height 41
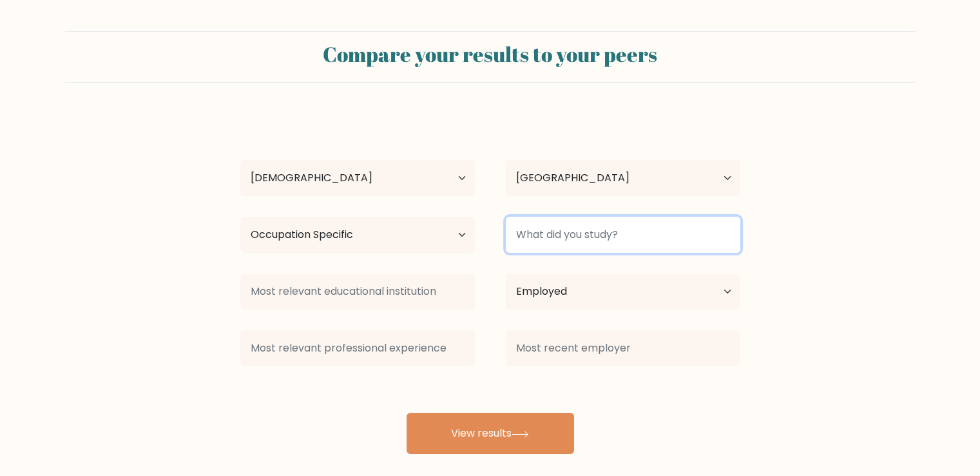
click at [549, 229] on input at bounding box center [623, 235] width 235 height 36
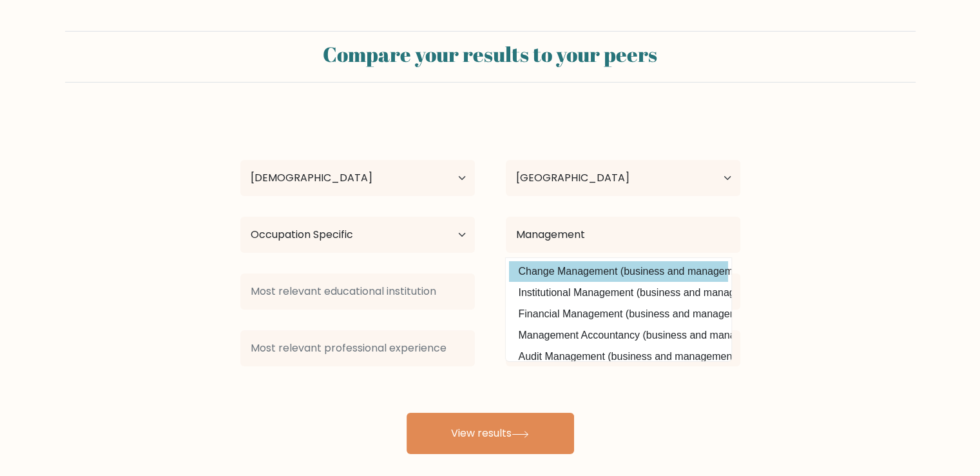
click at [590, 276] on option "Change Management (business and management)" at bounding box center [618, 271] width 219 height 21
type input "Change Management"
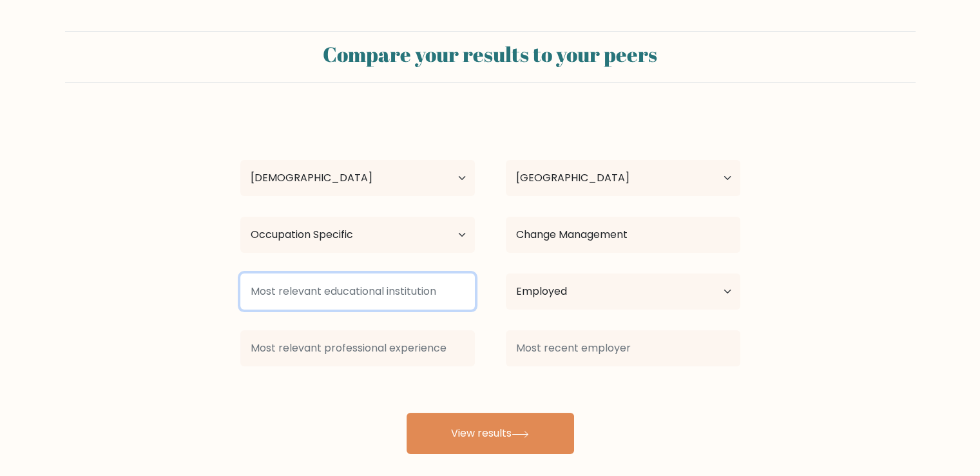
click at [345, 293] on input at bounding box center [357, 291] width 235 height 36
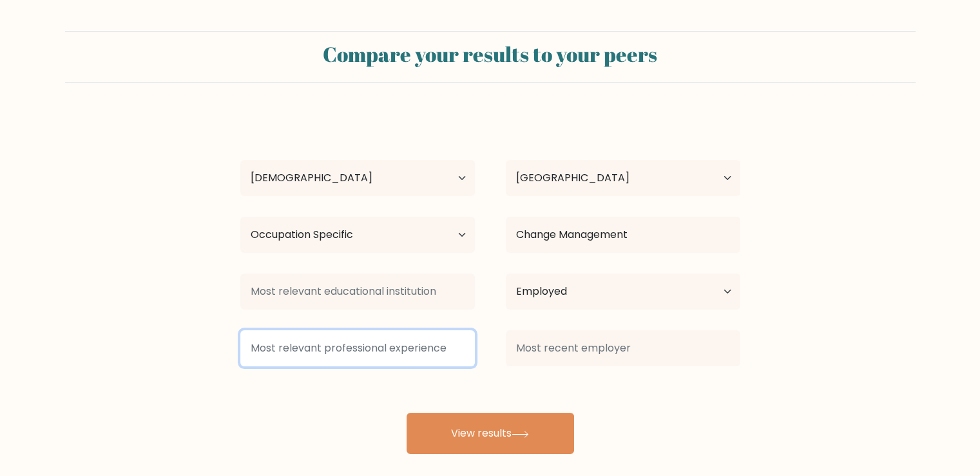
click at [338, 336] on input at bounding box center [357, 348] width 235 height 36
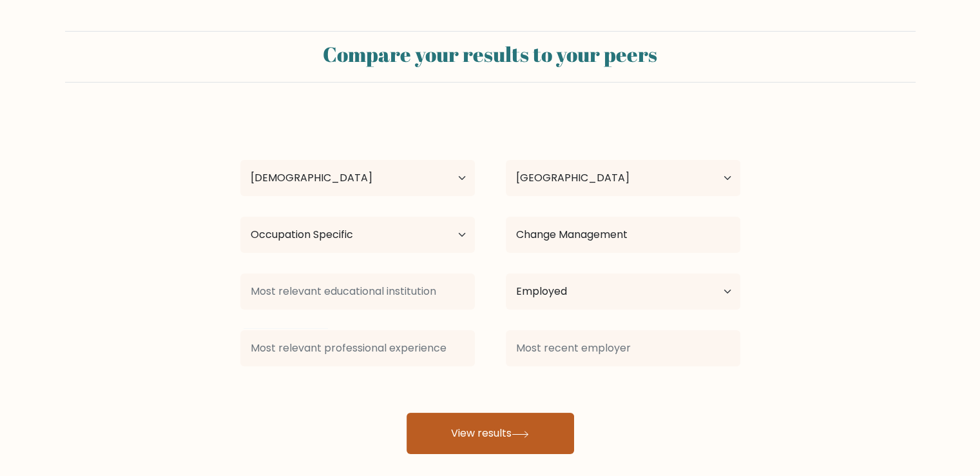
click at [534, 431] on button "View results" at bounding box center [491, 432] width 168 height 41
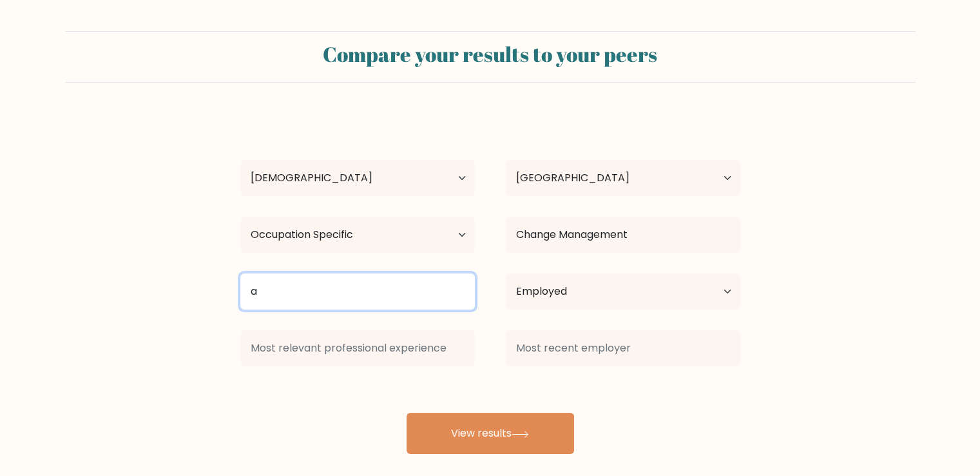
type input "a"
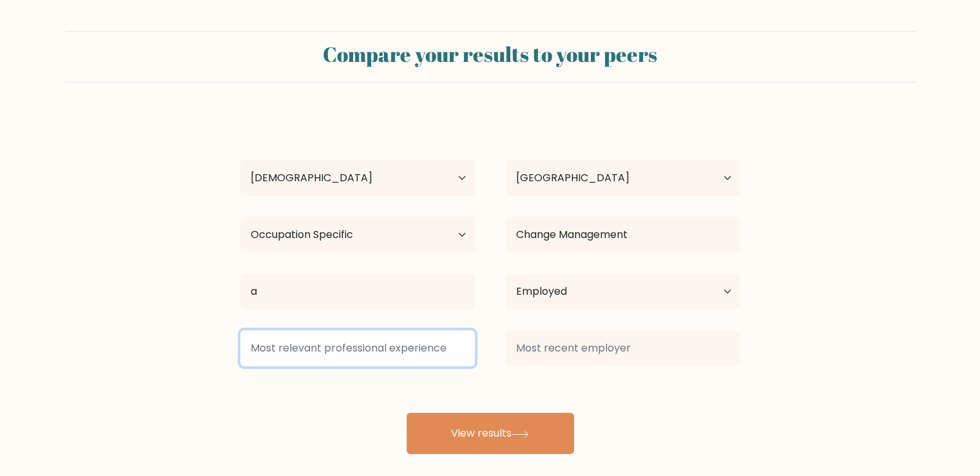
click at [316, 342] on input at bounding box center [357, 348] width 235 height 36
type input "a"
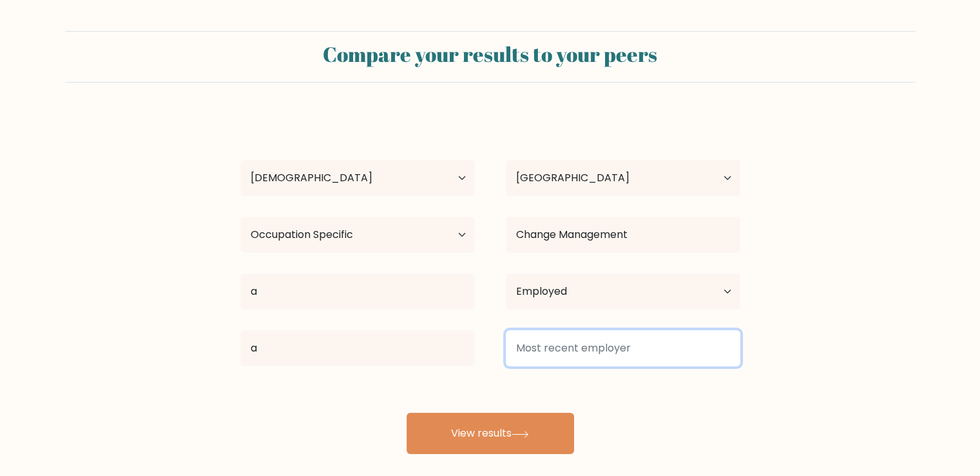
click at [695, 356] on input at bounding box center [623, 348] width 235 height 36
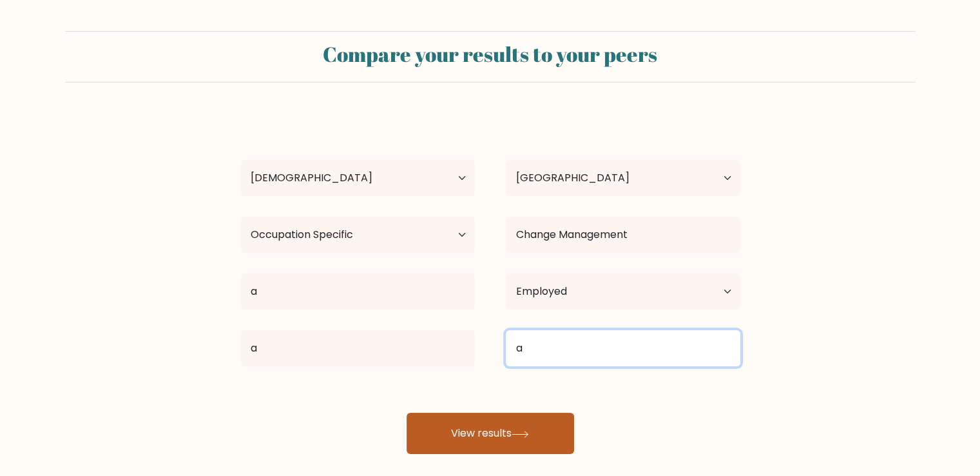
type input "a"
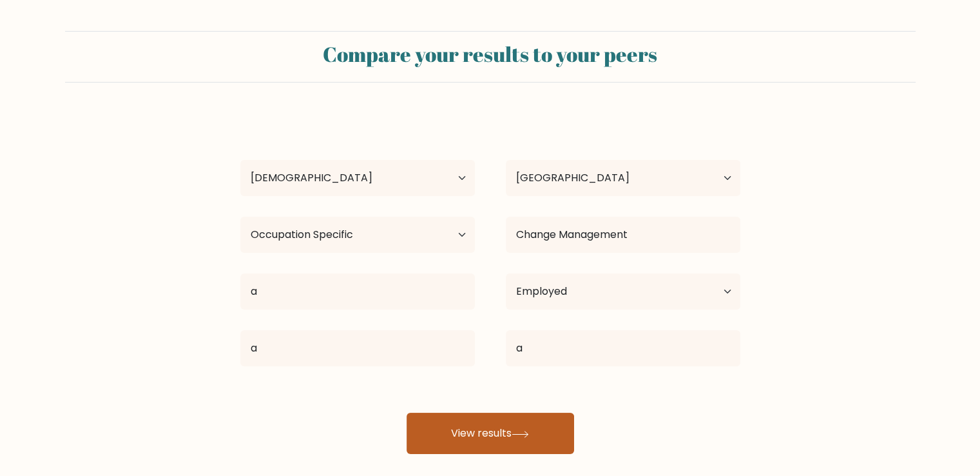
click at [516, 428] on button "View results" at bounding box center [491, 432] width 168 height 41
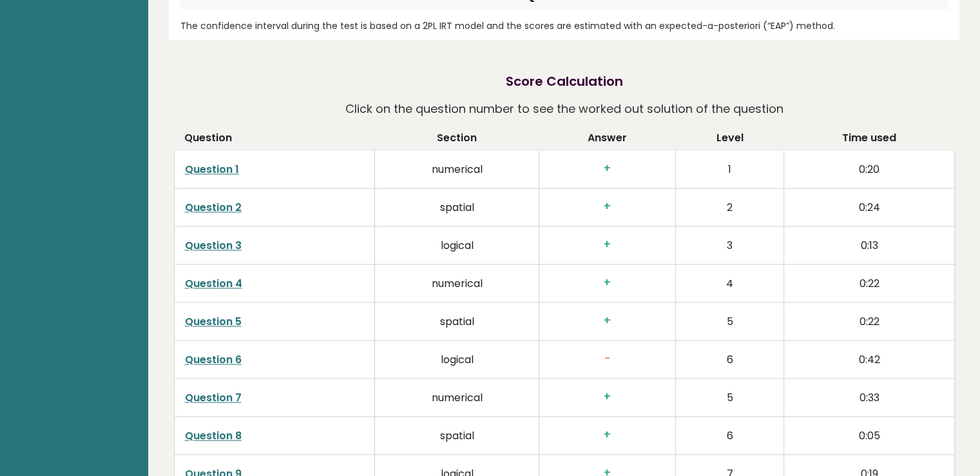
scroll to position [1998, 0]
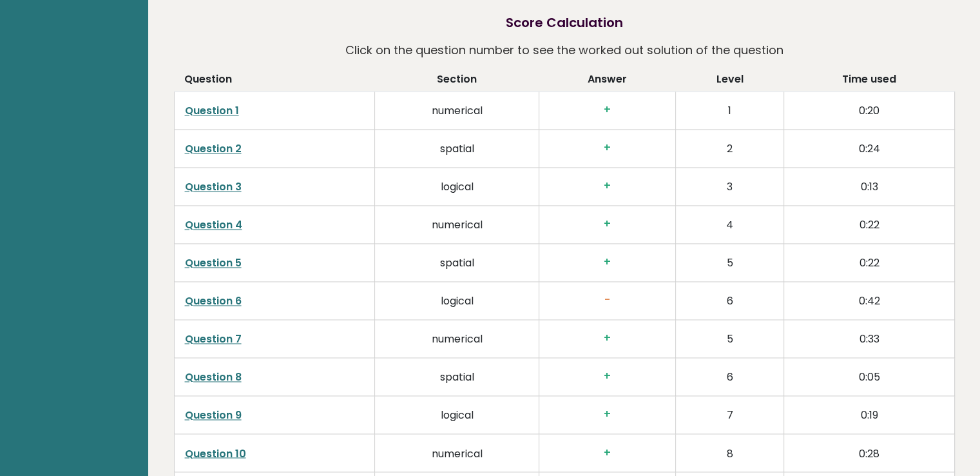
click at [225, 300] on link "Question 6" at bounding box center [213, 300] width 57 height 15
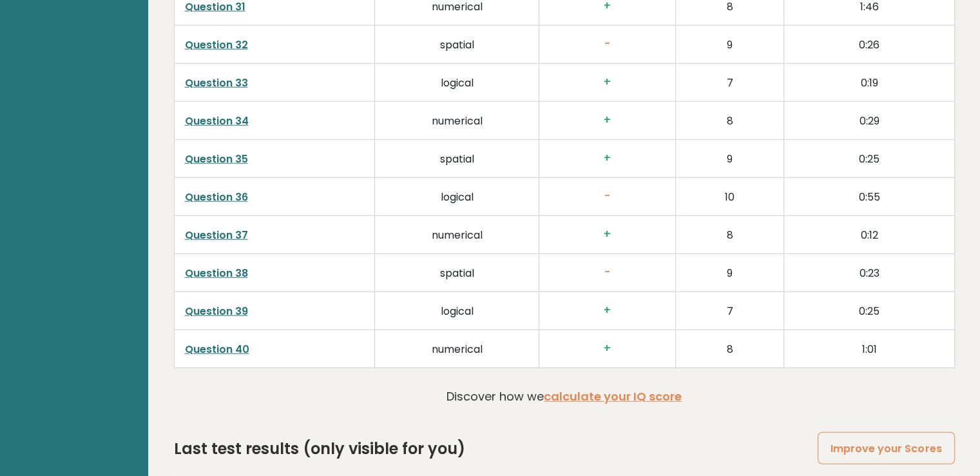
scroll to position [3310, 0]
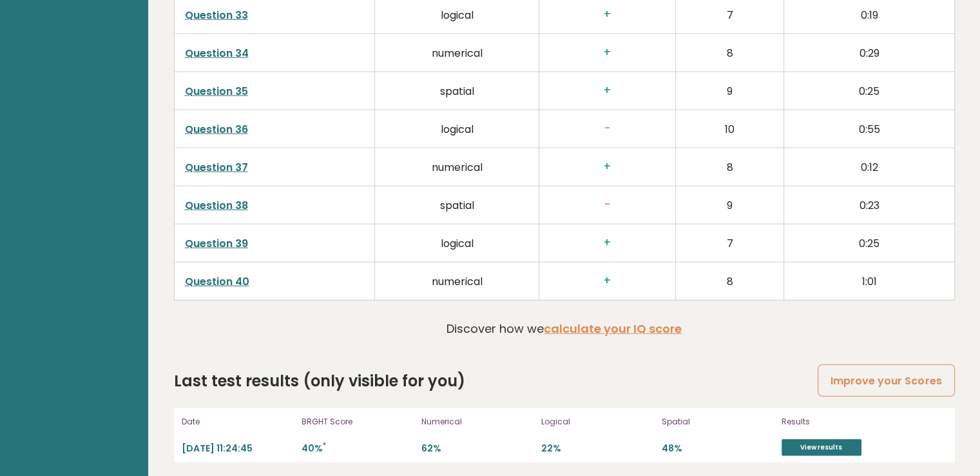
click at [235, 201] on link "Question 38" at bounding box center [216, 205] width 63 height 15
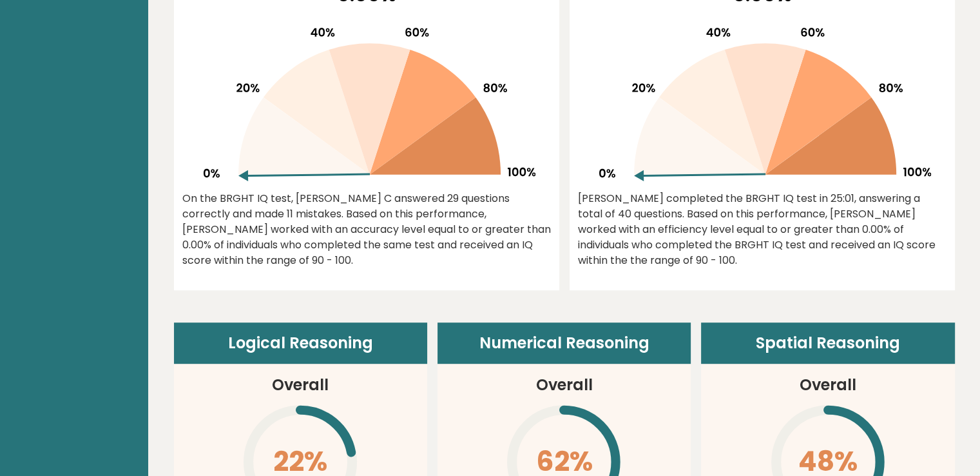
scroll to position [773, 0]
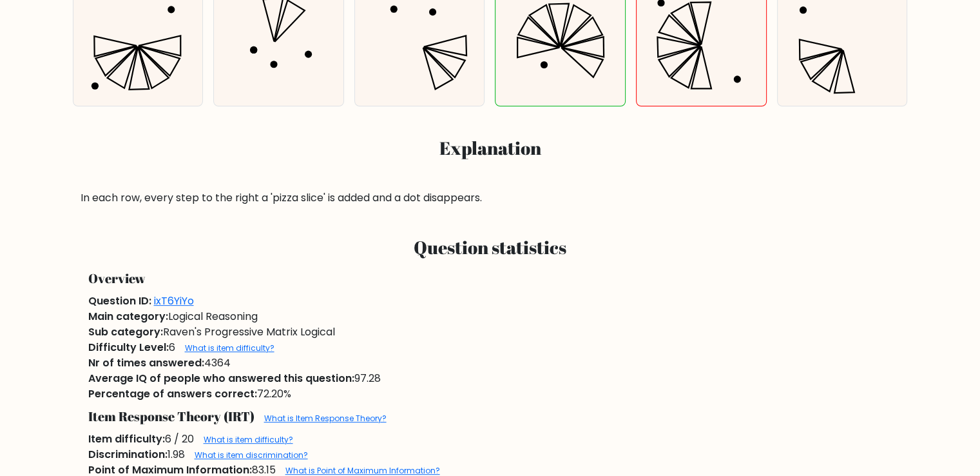
scroll to position [451, 0]
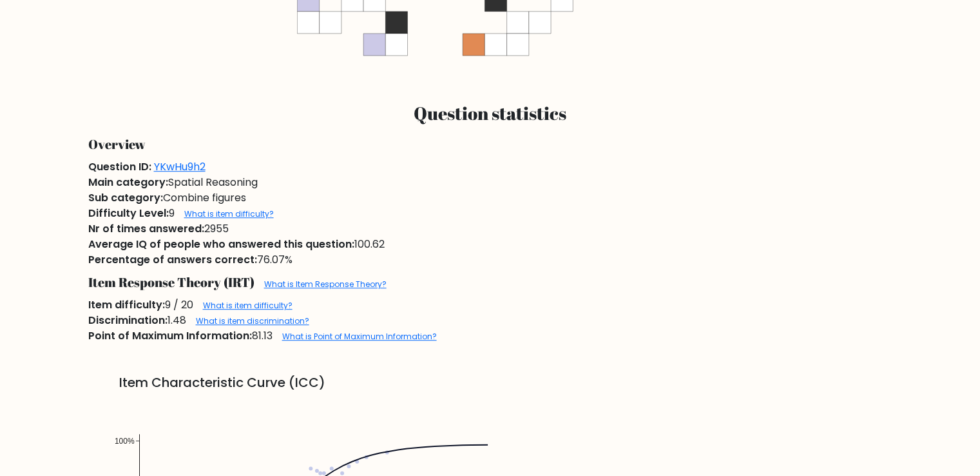
scroll to position [773, 0]
